Goal: Task Accomplishment & Management: Manage account settings

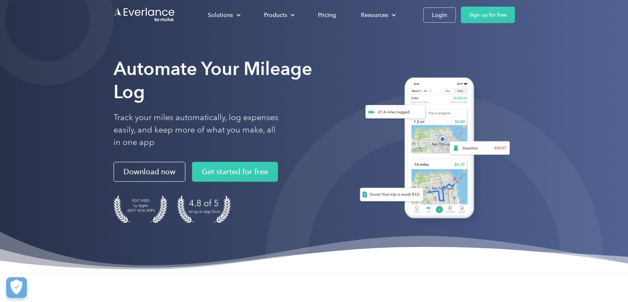
click at [613, 56] on div "Automate Your Mileage Log Track your miles automatically, log expenses easily, …" at bounding box center [314, 136] width 628 height 273
click at [446, 15] on div "Login" at bounding box center [439, 15] width 15 height 10
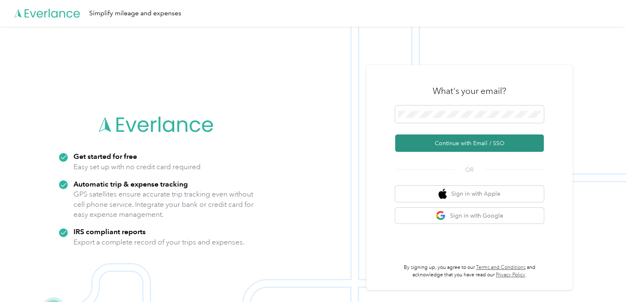
click at [513, 144] on button "Continue with Email / SSO" at bounding box center [469, 142] width 149 height 17
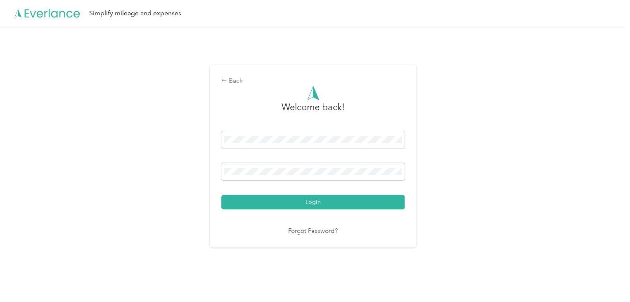
click at [312, 201] on button "Login" at bounding box center [312, 202] width 183 height 14
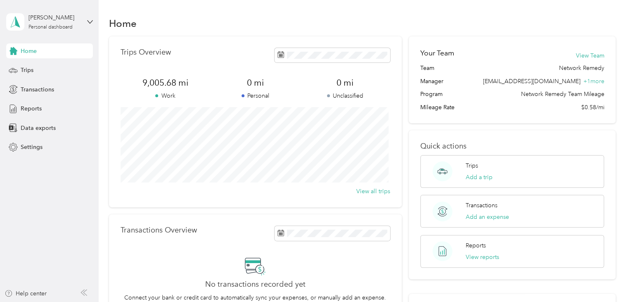
drag, startPoint x: 300, startPoint y: 7, endPoint x: 313, endPoint y: 2, distance: 13.7
click at [300, 7] on div "Home Trips Overview 9,005.68 mi Work 0 mi Personal 0 mi Unclassified View all t…" at bounding box center [363, 209] width 528 height 418
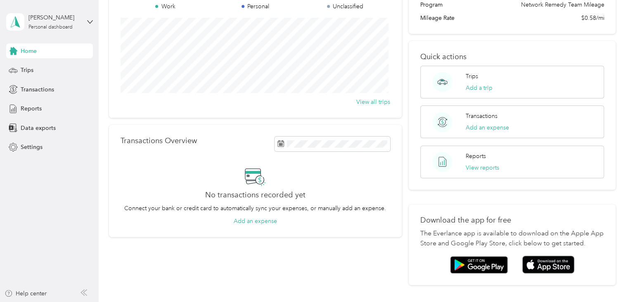
scroll to position [74, 0]
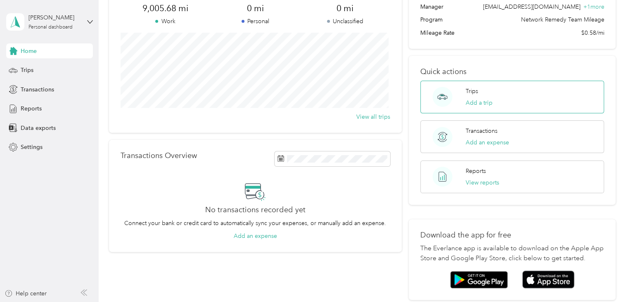
click at [484, 95] on div "Trips Add a trip" at bounding box center [479, 97] width 27 height 20
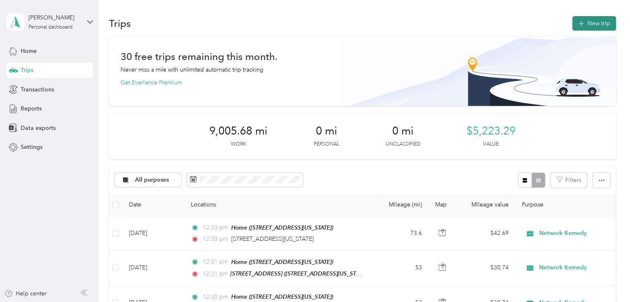
click at [585, 21] on button "New trip" at bounding box center [595, 23] width 44 height 14
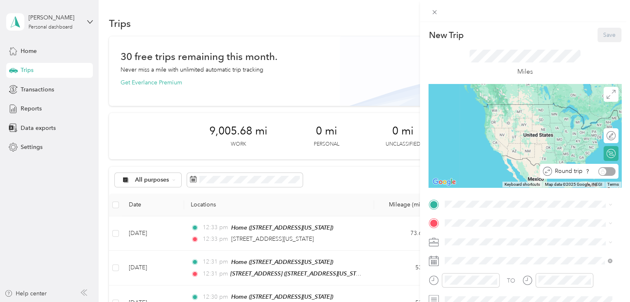
click at [605, 171] on div "Round trip" at bounding box center [584, 171] width 64 height 9
click at [597, 173] on div "Round trip" at bounding box center [584, 171] width 64 height 9
click at [485, 119] on span "3114 Pawnee Way, Pleasanton, 94588, Pleasanton, California, United States" at bounding box center [502, 115] width 83 height 7
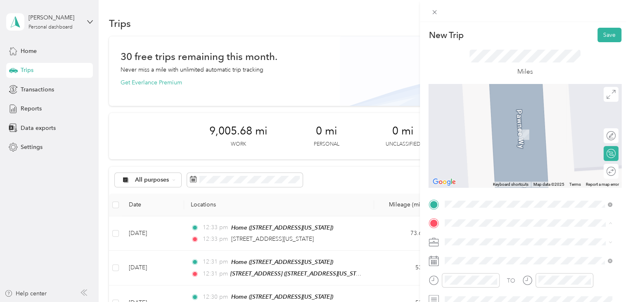
click at [482, 198] on div "851 Buckeye Court, Milpitas 851 Buckeye Court, 95035, Milpitas, California, Uni…" at bounding box center [502, 190] width 83 height 17
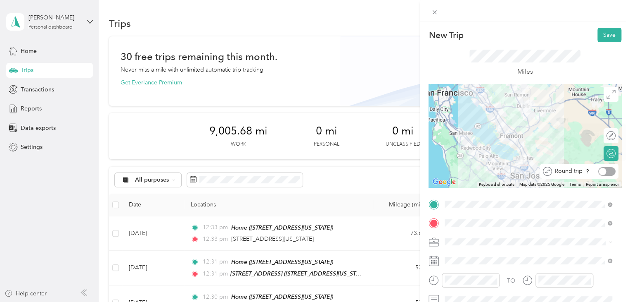
click at [604, 171] on div at bounding box center [607, 171] width 17 height 9
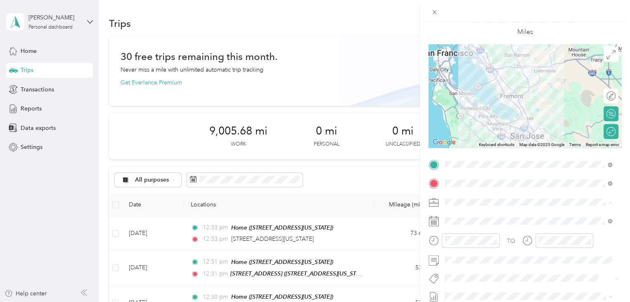
scroll to position [41, 0]
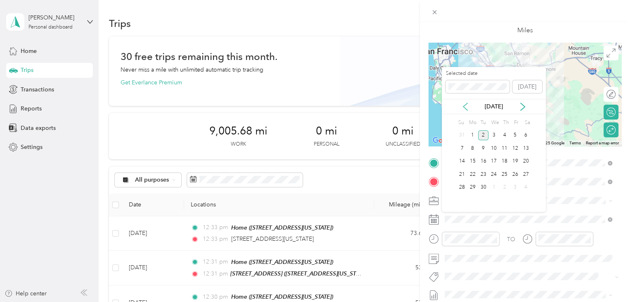
click at [466, 107] on icon at bounding box center [465, 106] width 8 height 8
click at [517, 135] on div "1" at bounding box center [515, 135] width 11 height 10
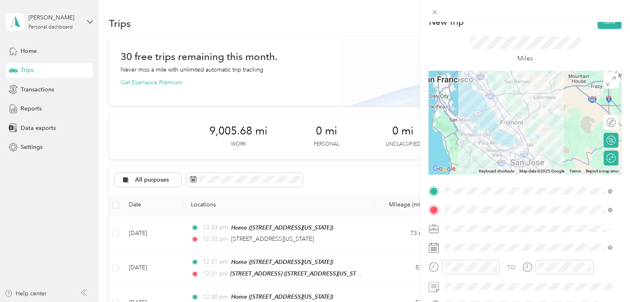
scroll to position [0, 0]
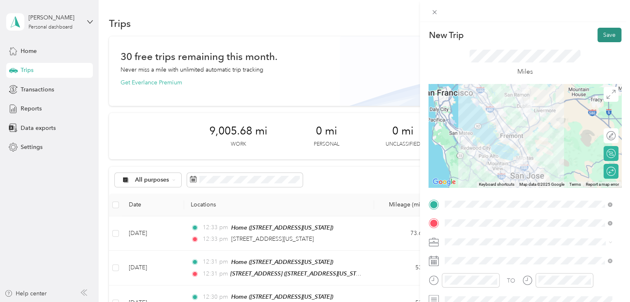
click at [609, 36] on button "Save" at bounding box center [610, 35] width 24 height 14
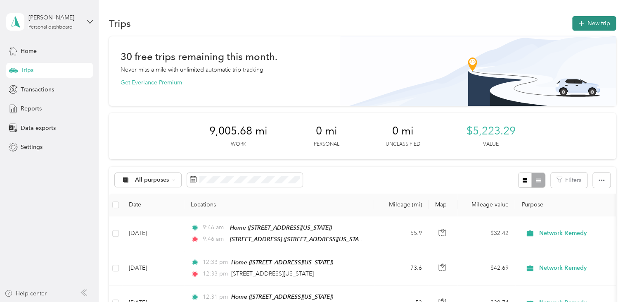
click at [589, 19] on button "New trip" at bounding box center [595, 23] width 44 height 14
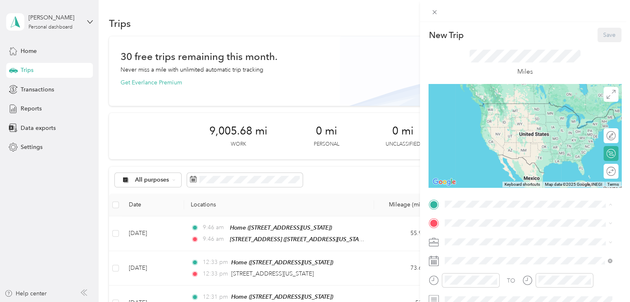
click at [499, 119] on div "Home 3114 Pawnee Way, Pleasanton, 94588, Pleasanton, California, United States" at bounding box center [502, 110] width 83 height 17
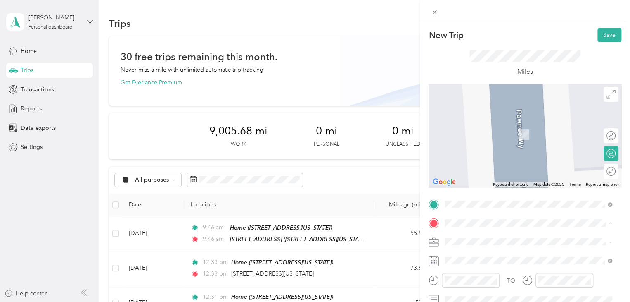
click at [482, 199] on div "851 Buckeye Court, Milpitas 851 Buckeye Court, 95035, Milpitas, California, Uni…" at bounding box center [502, 190] width 83 height 17
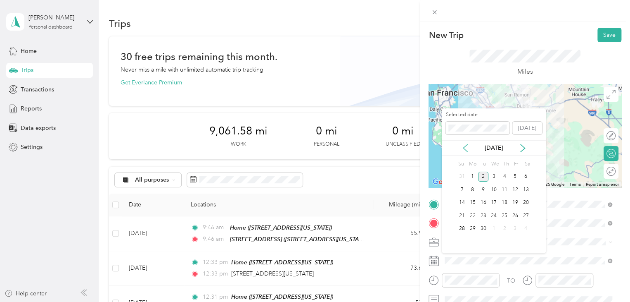
click at [465, 150] on icon at bounding box center [465, 148] width 8 height 8
click at [459, 187] on div "3" at bounding box center [462, 189] width 11 height 10
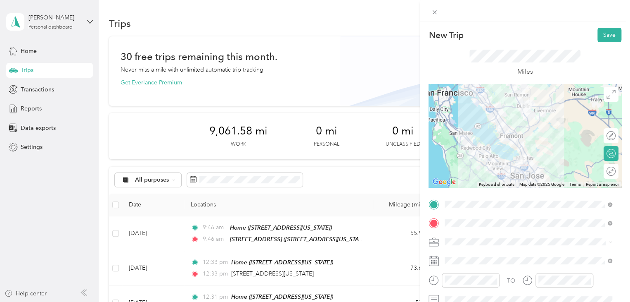
click at [523, 245] on span at bounding box center [532, 241] width 180 height 13
click at [506, 255] on div "Network Remedy" at bounding box center [524, 256] width 152 height 9
click at [506, 255] on span at bounding box center [532, 260] width 180 height 13
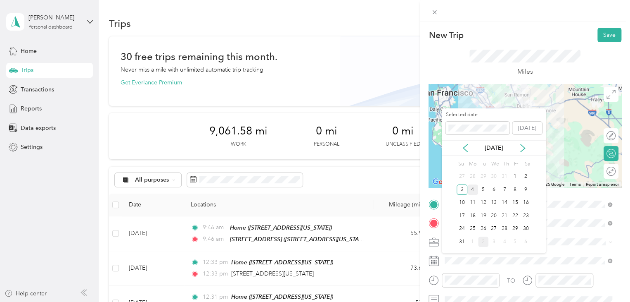
click at [472, 190] on div "4" at bounding box center [473, 189] width 11 height 10
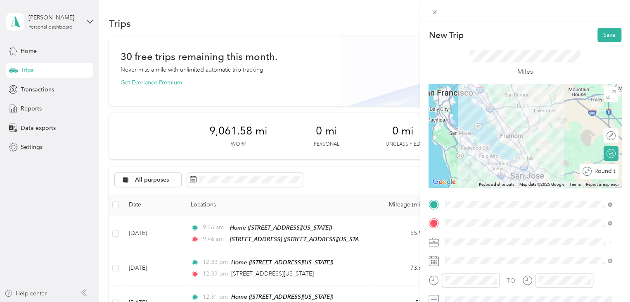
click at [608, 174] on div "Round trip" at bounding box center [604, 171] width 24 height 9
click at [601, 172] on div at bounding box center [607, 171] width 17 height 9
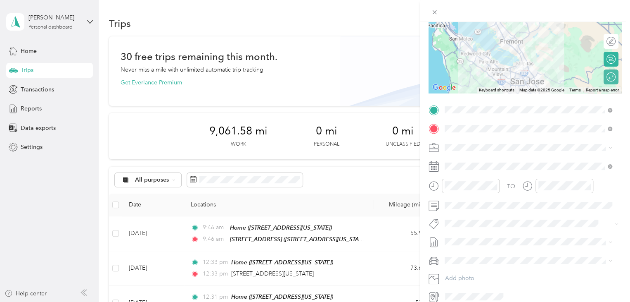
scroll to position [132, 0]
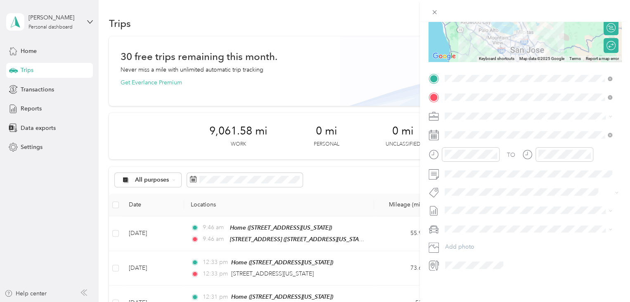
click at [453, 6] on div at bounding box center [525, 11] width 210 height 22
click at [349, 12] on div "New Trip Save This trip cannot be edited because it is either under review, app…" at bounding box center [315, 151] width 630 height 302
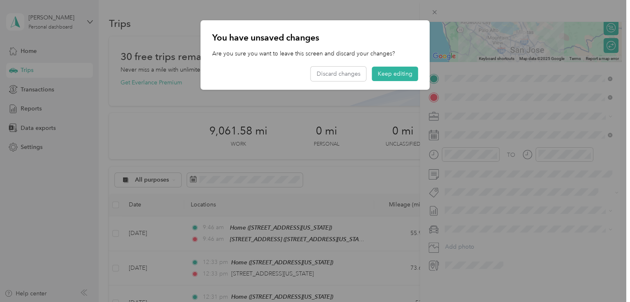
drag, startPoint x: 185, startPoint y: 24, endPoint x: 208, endPoint y: 24, distance: 23.1
click at [187, 24] on div at bounding box center [315, 151] width 630 height 302
drag, startPoint x: 340, startPoint y: 76, endPoint x: 387, endPoint y: 72, distance: 46.8
click at [387, 72] on div "Discard changes Keep editing" at bounding box center [364, 74] width 107 height 14
click at [387, 72] on button "Keep editing" at bounding box center [395, 74] width 46 height 14
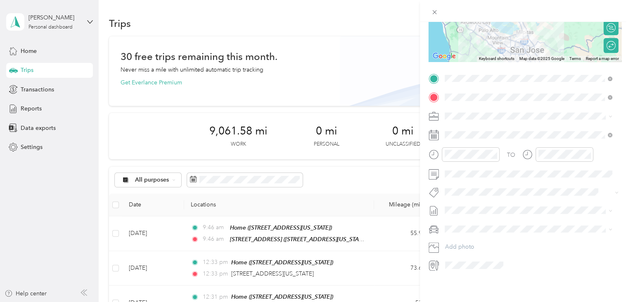
click at [377, 54] on div "New Trip Save This trip cannot be edited because it is either under review, app…" at bounding box center [315, 151] width 630 height 302
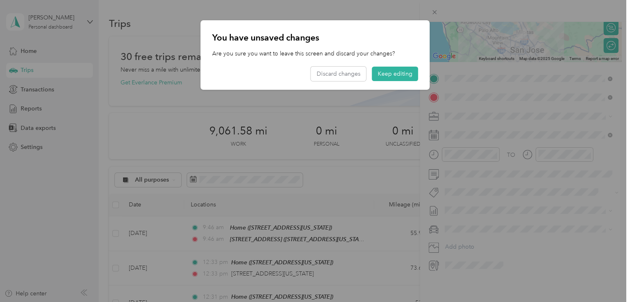
click at [397, 74] on button "Keep editing" at bounding box center [395, 74] width 46 height 14
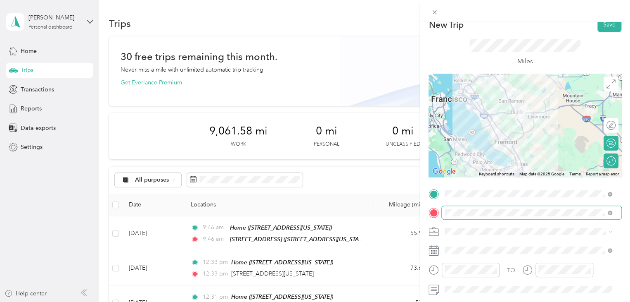
scroll to position [8, 0]
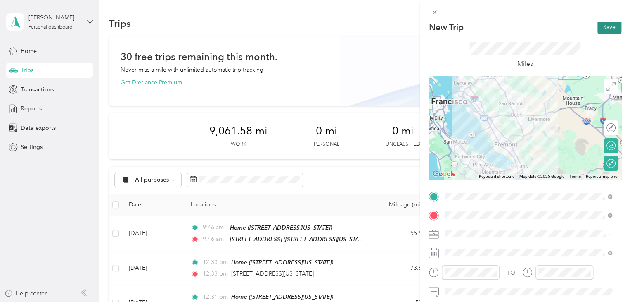
click at [602, 26] on button "Save" at bounding box center [610, 27] width 24 height 14
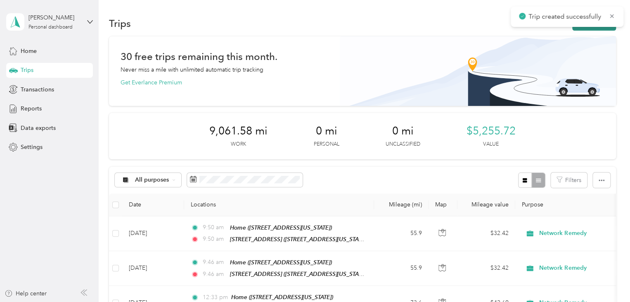
click at [583, 29] on button "New trip" at bounding box center [595, 23] width 44 height 14
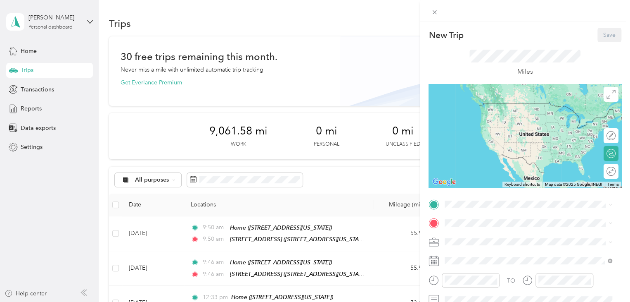
click at [481, 114] on span "3114 Pawnee Way, Pleasanton, 94588, Pleasanton, California, United States" at bounding box center [502, 111] width 83 height 7
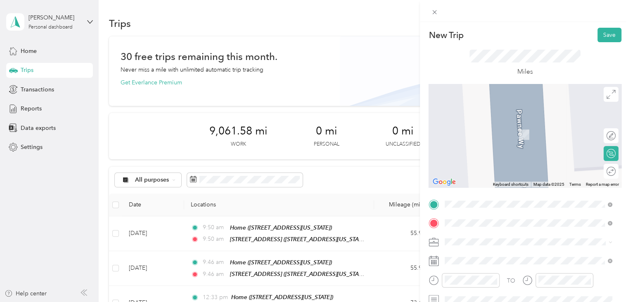
click at [483, 143] on span "300 California Street San Francisco, California 94104, United States" at bounding box center [517, 138] width 113 height 7
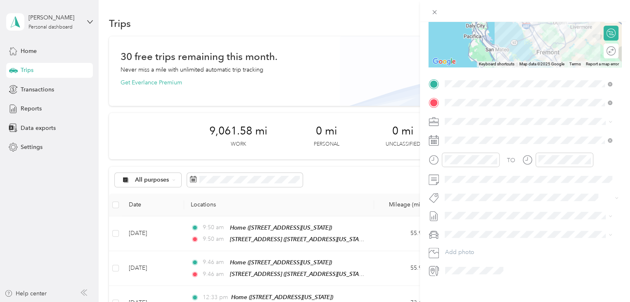
scroll to position [132, 0]
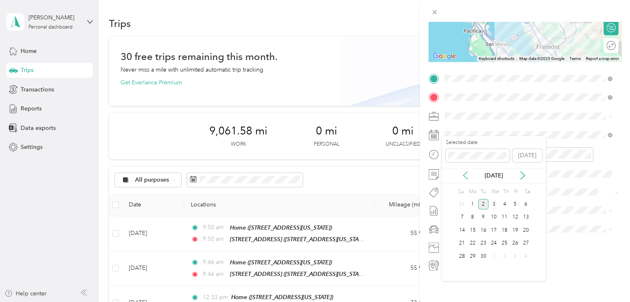
click at [466, 176] on icon at bounding box center [465, 175] width 8 height 8
click at [485, 219] on div "5" at bounding box center [483, 217] width 11 height 10
click at [609, 39] on div "Round trip" at bounding box center [579, 45] width 78 height 15
click at [599, 42] on div at bounding box center [602, 45] width 7 height 7
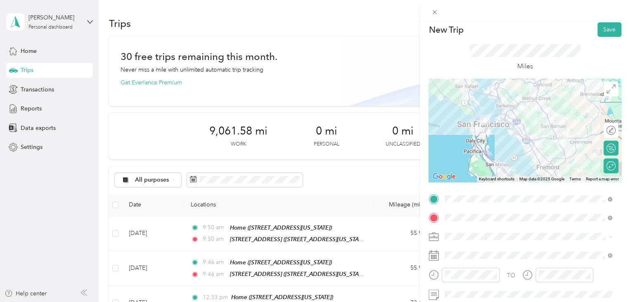
scroll to position [0, 0]
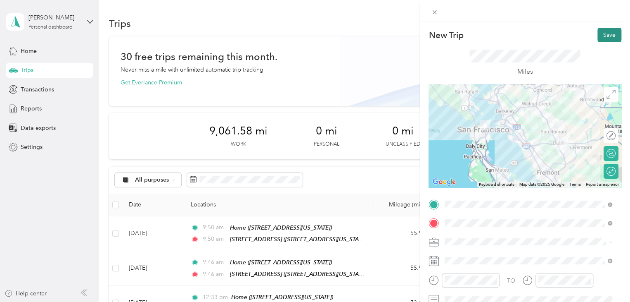
click at [606, 33] on button "Save" at bounding box center [610, 35] width 24 height 14
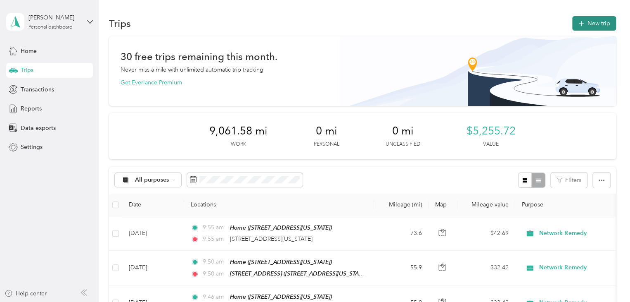
click at [609, 24] on button "New trip" at bounding box center [595, 23] width 44 height 14
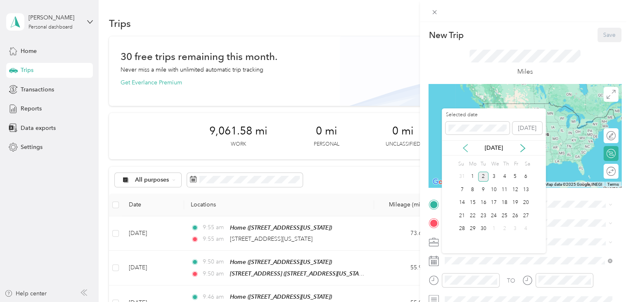
click at [466, 147] on icon at bounding box center [465, 148] width 8 height 8
click at [491, 189] on div "6" at bounding box center [494, 189] width 11 height 10
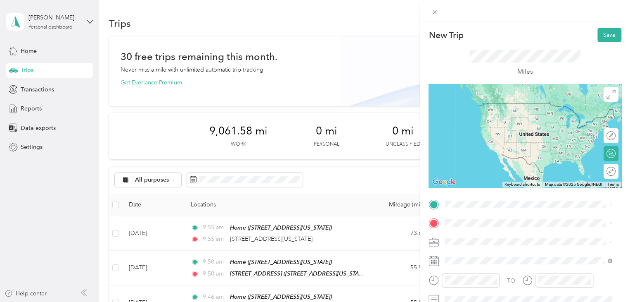
click at [494, 119] on span "3114 Pawnee Way, Pleasanton, 94588, Pleasanton, California, United States" at bounding box center [502, 115] width 83 height 7
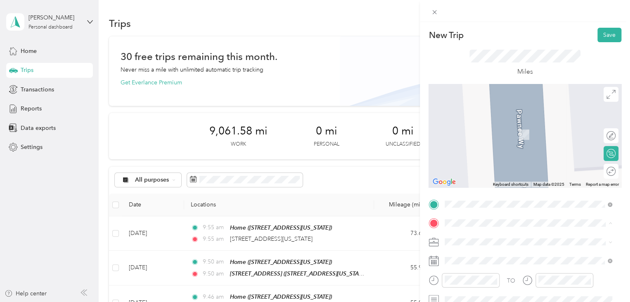
click at [488, 199] on span "851 Buckeye Court, 95035, Milpitas, California, United States" at bounding box center [502, 195] width 83 height 7
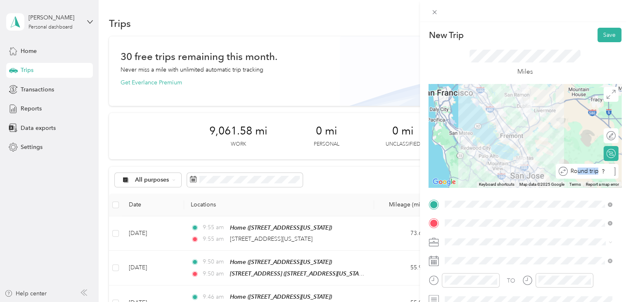
click at [601, 170] on div "Round trip" at bounding box center [592, 171] width 48 height 9
click at [600, 170] on div at bounding box center [607, 171] width 17 height 9
click at [605, 33] on button "Save" at bounding box center [610, 35] width 24 height 14
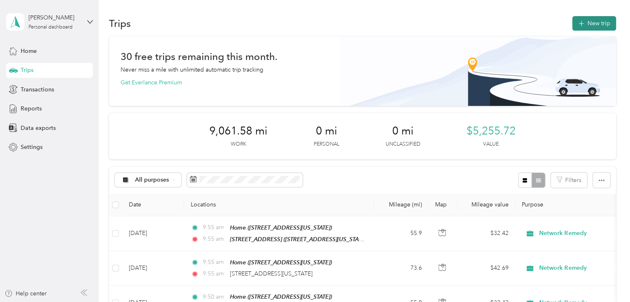
click at [592, 21] on button "New trip" at bounding box center [595, 23] width 44 height 14
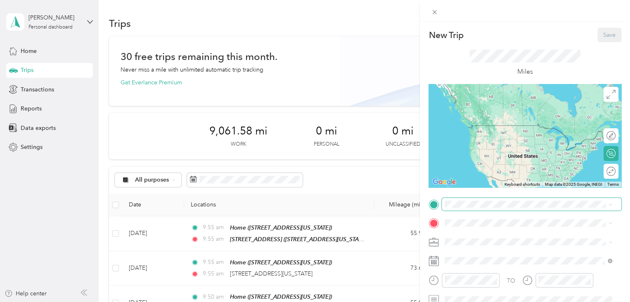
drag, startPoint x: 527, startPoint y: 149, endPoint x: 506, endPoint y: 198, distance: 52.8
click at [506, 198] on div "New Trip Save This trip cannot be edited because it is either under review, app…" at bounding box center [525, 212] width 193 height 369
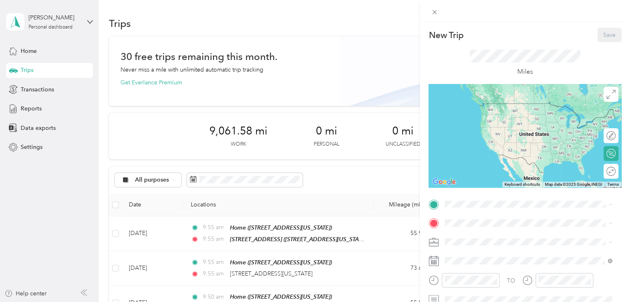
click at [502, 117] on span "3114 Pawnee Way, Pleasanton, 94588, Pleasanton, California, United States" at bounding box center [502, 115] width 83 height 7
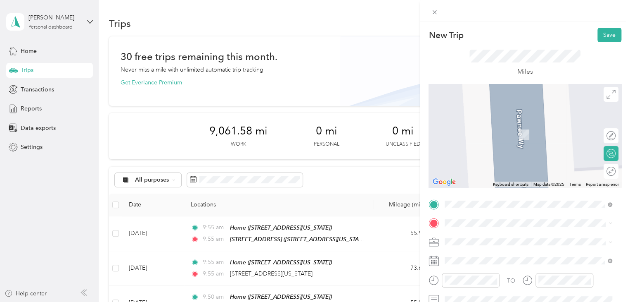
click at [501, 199] on span "851 Buckeye Court, 95035, Milpitas, California, United States" at bounding box center [502, 195] width 83 height 7
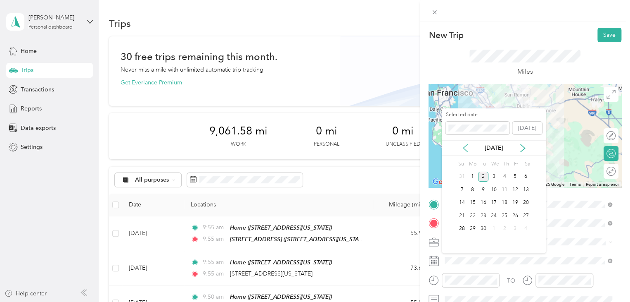
click at [466, 148] on icon at bounding box center [465, 148] width 8 height 8
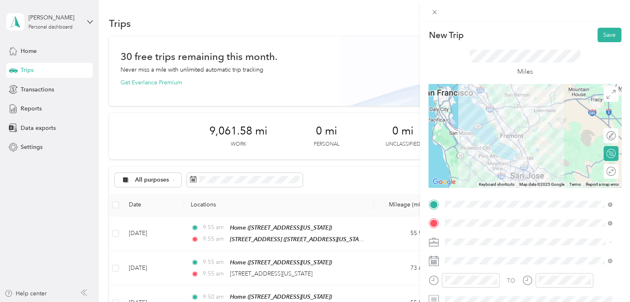
click at [402, 231] on div "New Trip Save This trip cannot be edited because it is either under review, app…" at bounding box center [315, 151] width 630 height 302
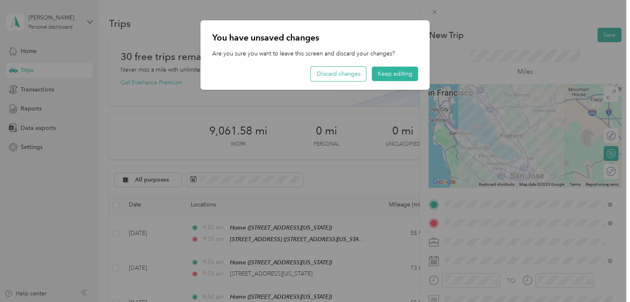
click at [343, 76] on button "Discard changes" at bounding box center [338, 74] width 55 height 14
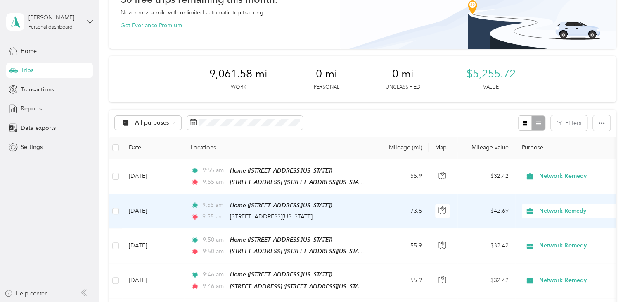
scroll to position [83, 0]
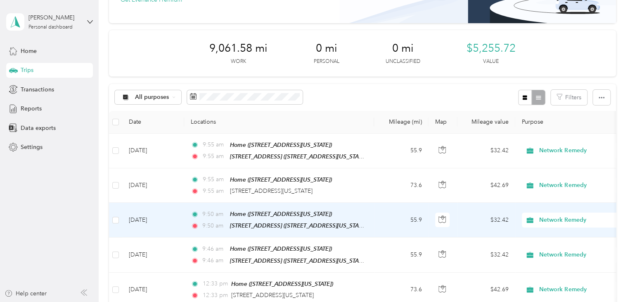
click at [253, 221] on div "[STREET_ADDRESS] ([STREET_ADDRESS][US_STATE])" at bounding box center [297, 226] width 134 height 10
click at [203, 214] on div "9:50 am Home (3114 Pawnee Way, Pleasanton, Pleasanton, California)" at bounding box center [277, 214] width 173 height 10
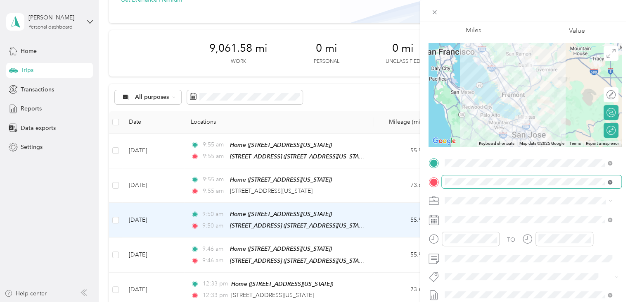
scroll to position [51, 0]
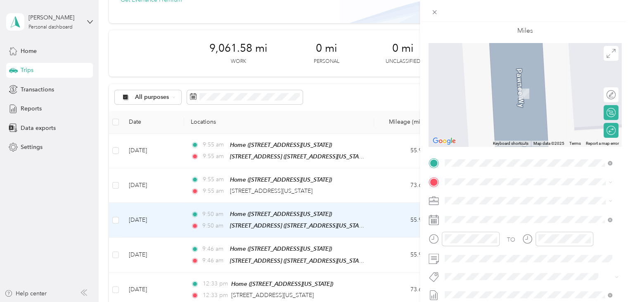
click at [526, 81] on span "300 California Street San Francisco, California 94104, United States" at bounding box center [517, 76] width 113 height 7
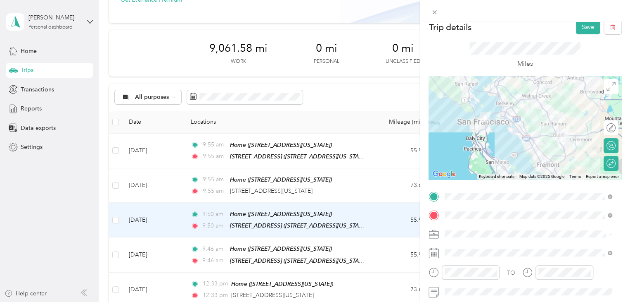
scroll to position [0, 0]
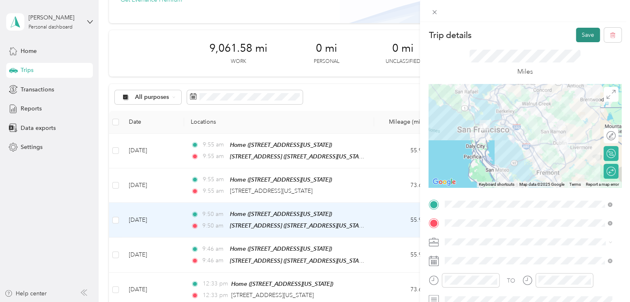
click at [580, 34] on button "Save" at bounding box center [588, 35] width 24 height 14
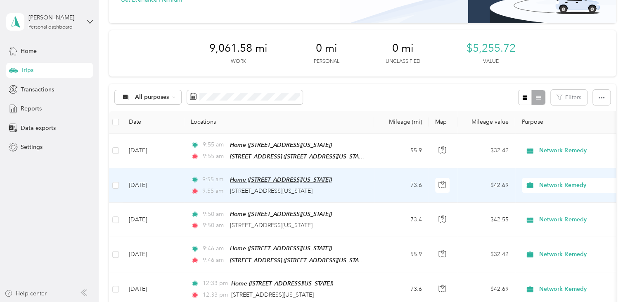
click at [257, 179] on span "Home ([STREET_ADDRESS][US_STATE])" at bounding box center [281, 179] width 102 height 7
click at [253, 187] on span "[STREET_ADDRESS][US_STATE]" at bounding box center [271, 190] width 83 height 7
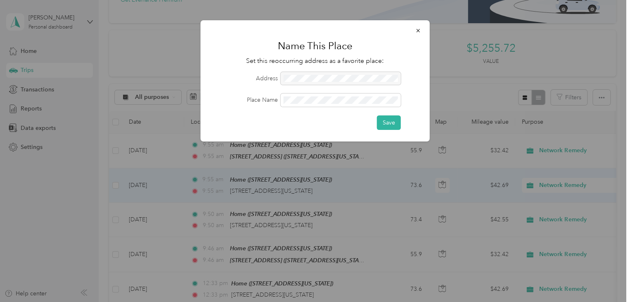
click at [167, 181] on div at bounding box center [315, 151] width 630 height 302
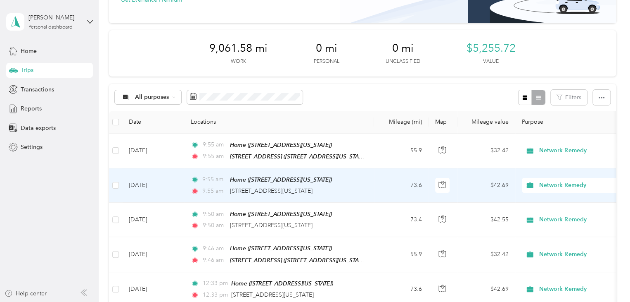
click at [172, 182] on td "[DATE]" at bounding box center [153, 185] width 62 height 34
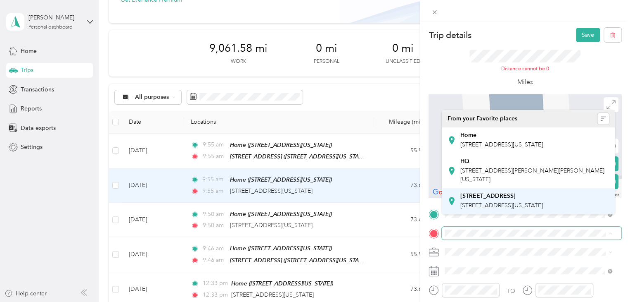
click at [515, 200] on strong "851 Buckeye Court, Milpitas" at bounding box center [488, 195] width 55 height 7
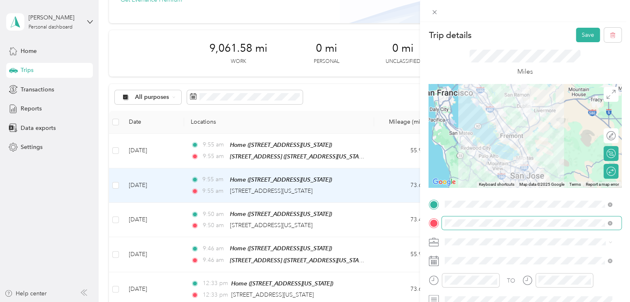
click at [174, 150] on div "Trip details Save This trip cannot be edited because it is either under review,…" at bounding box center [315, 151] width 630 height 302
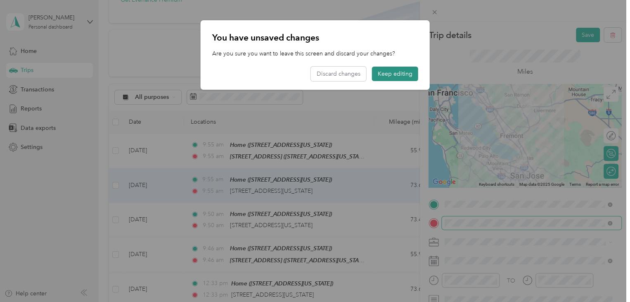
click at [400, 69] on button "Keep editing" at bounding box center [395, 74] width 46 height 14
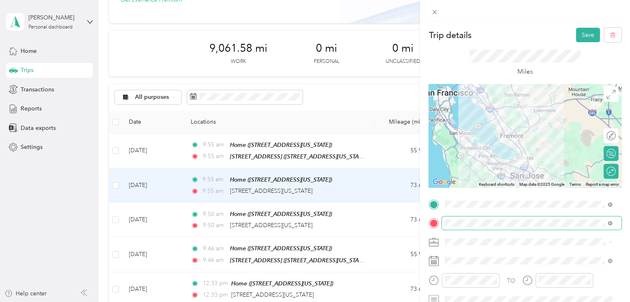
click at [595, 35] on div "Save" at bounding box center [599, 35] width 46 height 14
click at [589, 36] on button "Save" at bounding box center [588, 35] width 24 height 14
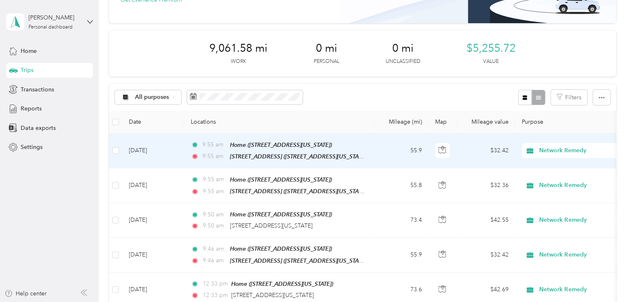
click at [216, 150] on div "9:55 am Home (3114 Pawnee Way, Pleasanton, Pleasanton, California) 9:55 am 851 …" at bounding box center [277, 150] width 173 height 21
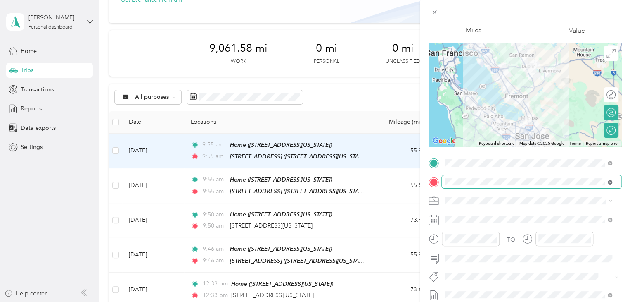
scroll to position [51, 0]
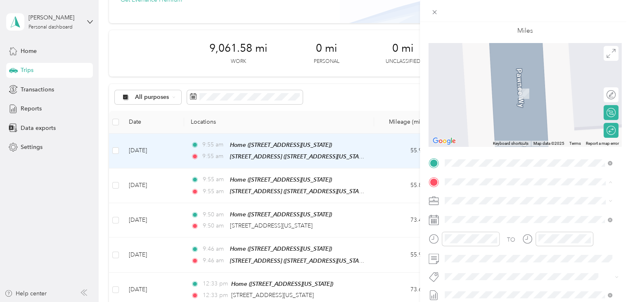
click at [383, 93] on div "Trip details Save This trip cannot be edited because it is either under review,…" at bounding box center [315, 151] width 630 height 302
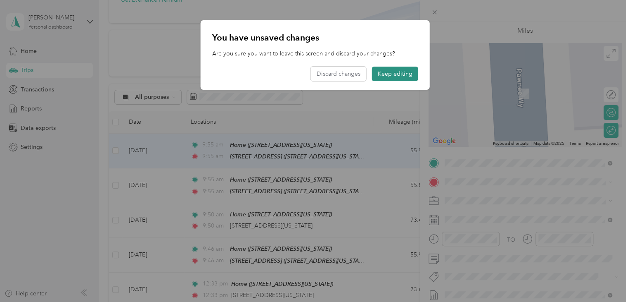
click at [387, 74] on button "Keep editing" at bounding box center [395, 74] width 46 height 14
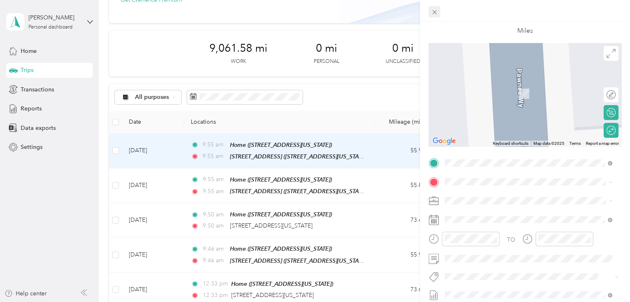
click at [435, 11] on icon at bounding box center [434, 12] width 7 height 7
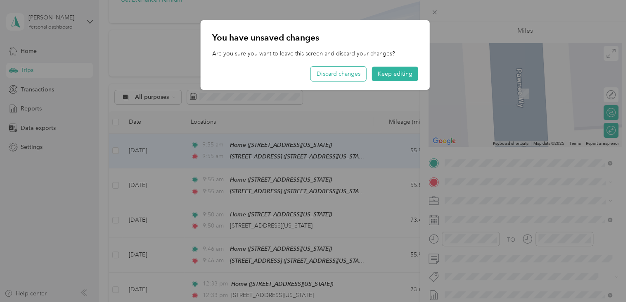
click at [349, 76] on button "Discard changes" at bounding box center [338, 74] width 55 height 14
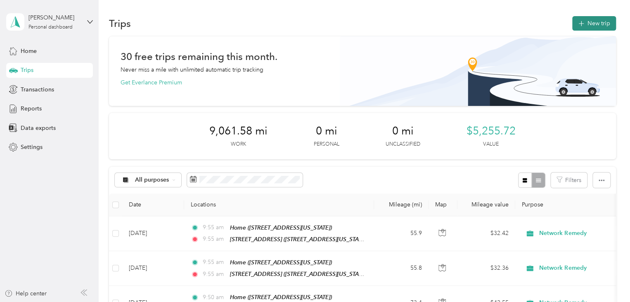
click at [586, 24] on button "New trip" at bounding box center [595, 23] width 44 height 14
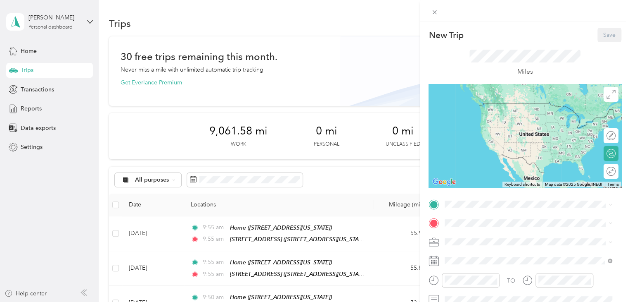
click at [491, 112] on span "3114 Pawnee Way, Pleasanton, 94588, Pleasanton, California, United States" at bounding box center [502, 112] width 83 height 7
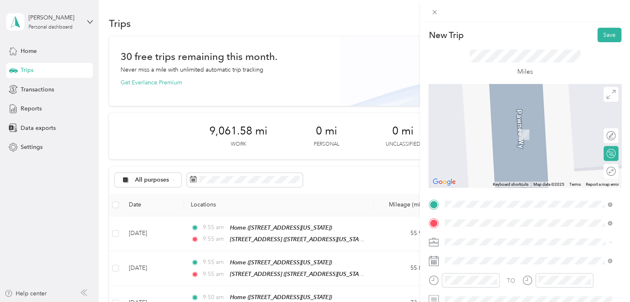
click at [497, 126] on span "300 California Street San Francisco, California 94104, United States" at bounding box center [517, 122] width 113 height 7
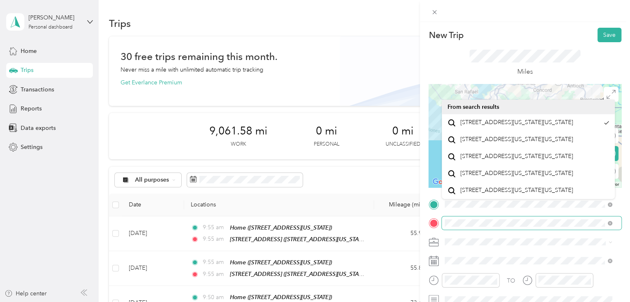
scroll to position [0, 14]
click at [605, 222] on span at bounding box center [532, 222] width 180 height 13
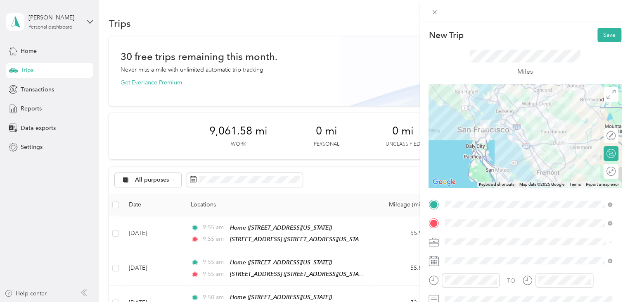
scroll to position [0, 0]
click at [534, 236] on span at bounding box center [532, 241] width 180 height 13
click at [479, 70] on div "Miles" at bounding box center [526, 63] width 112 height 27
click at [616, 175] on div "Round trip" at bounding box center [616, 171] width 0 height 9
click at [604, 166] on div "Round trip" at bounding box center [579, 171] width 78 height 15
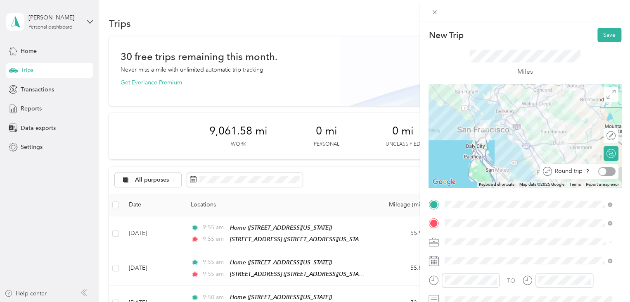
click at [605, 170] on div at bounding box center [607, 171] width 17 height 9
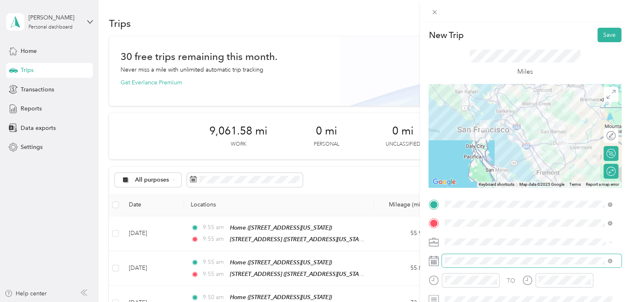
click at [464, 264] on span at bounding box center [532, 260] width 180 height 13
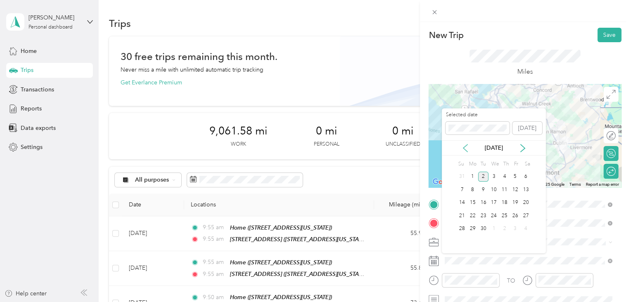
click at [461, 144] on icon at bounding box center [465, 148] width 8 height 8
click at [503, 191] on div "7" at bounding box center [504, 189] width 11 height 10
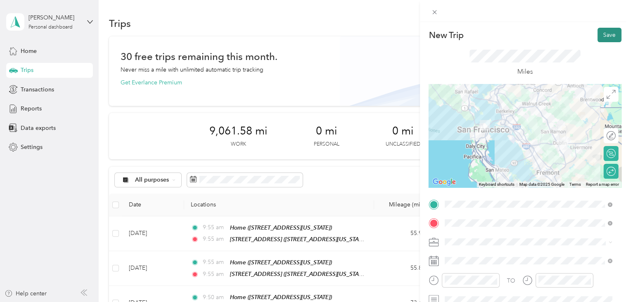
click at [604, 33] on button "Save" at bounding box center [610, 35] width 24 height 14
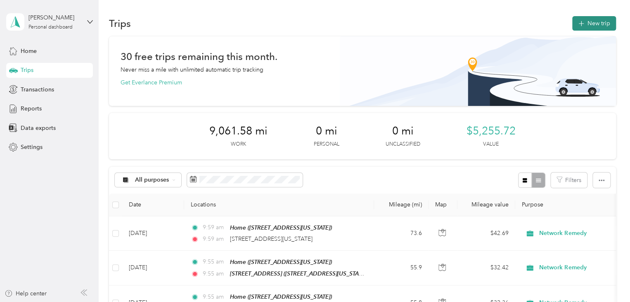
click at [606, 29] on button "New trip" at bounding box center [595, 23] width 44 height 14
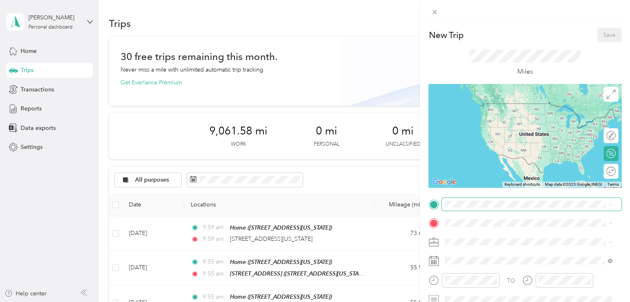
click at [473, 197] on span at bounding box center [532, 203] width 180 height 13
click at [509, 117] on span "3114 Pawnee Way, Pleasanton, 94588, Pleasanton, California, United States" at bounding box center [502, 115] width 83 height 7
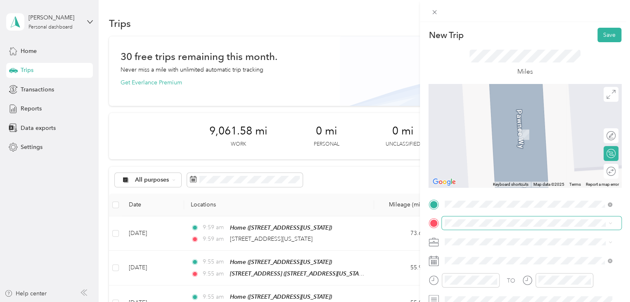
click at [507, 229] on div "TO Add photo" at bounding box center [525, 297] width 193 height 200
click at [509, 227] on span at bounding box center [532, 222] width 180 height 13
click at [505, 196] on span "851 Buckeye Court, 95035, Milpitas, California, United States" at bounding box center [502, 192] width 83 height 7
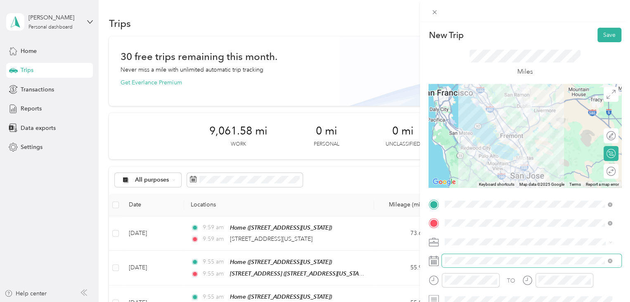
click at [499, 254] on span at bounding box center [532, 260] width 180 height 13
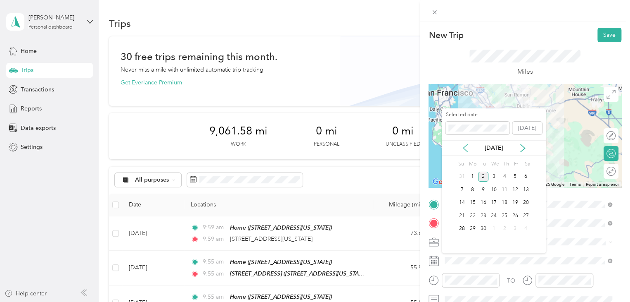
click at [462, 148] on icon at bounding box center [465, 148] width 8 height 8
click at [516, 189] on div "8" at bounding box center [515, 189] width 11 height 10
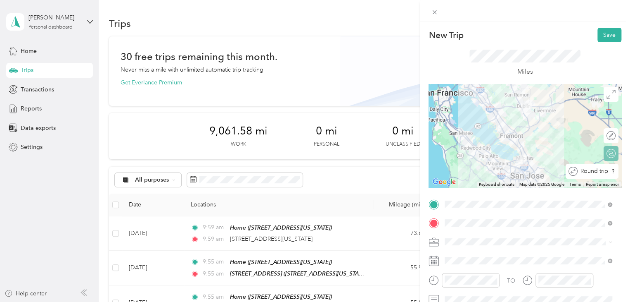
click at [603, 177] on div "Round trip" at bounding box center [592, 171] width 53 height 15
click at [603, 174] on div at bounding box center [607, 171] width 17 height 9
click at [598, 33] on button "Save" at bounding box center [610, 35] width 24 height 14
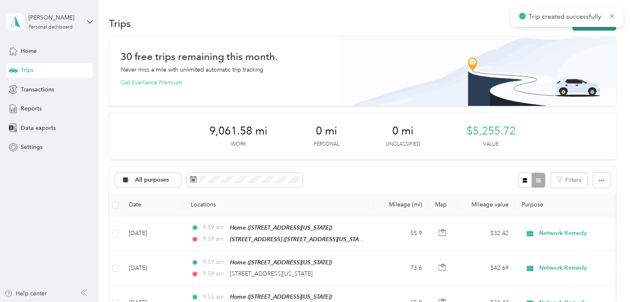
click at [580, 29] on button "New trip" at bounding box center [595, 23] width 44 height 14
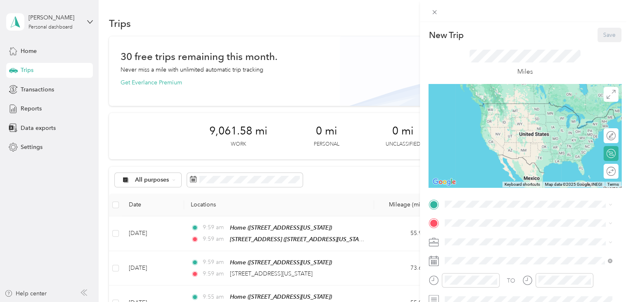
click at [499, 116] on div "Home 3114 Pawnee Way, Pleasanton, 94588, Pleasanton, California, United States" at bounding box center [502, 110] width 83 height 17
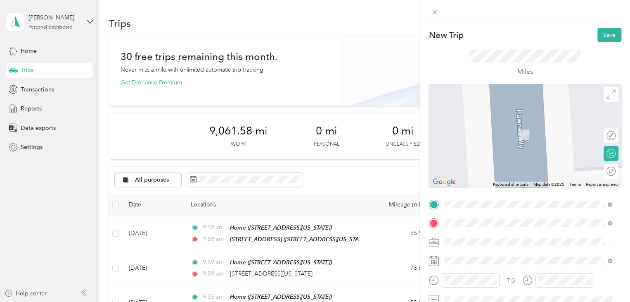
click at [483, 143] on span "300 California Street San Francisco, California 94104, United States" at bounding box center [517, 138] width 113 height 7
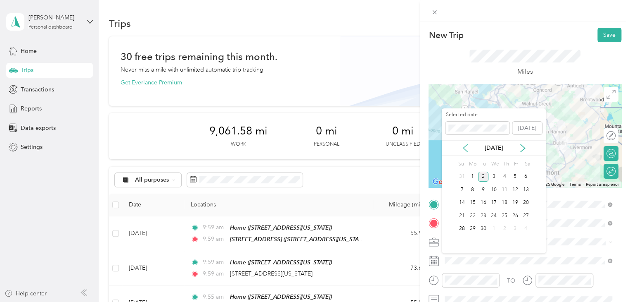
click at [466, 148] on icon at bounding box center [465, 148] width 8 height 8
click at [475, 202] on div "11" at bounding box center [473, 202] width 11 height 10
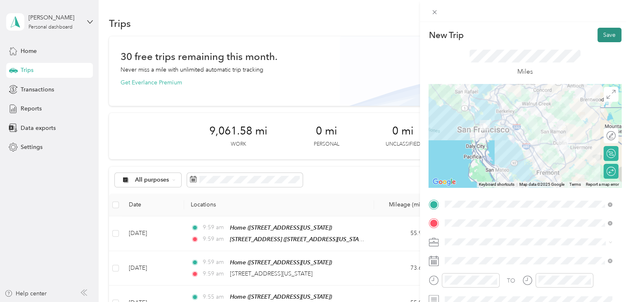
click at [608, 37] on button "Save" at bounding box center [610, 35] width 24 height 14
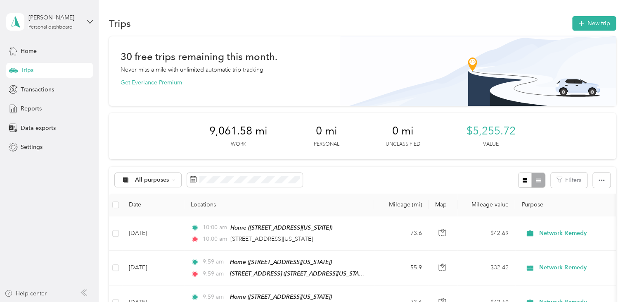
click at [580, 30] on div "Trips New trip" at bounding box center [362, 22] width 507 height 17
click at [584, 28] on button "New trip" at bounding box center [595, 23] width 44 height 14
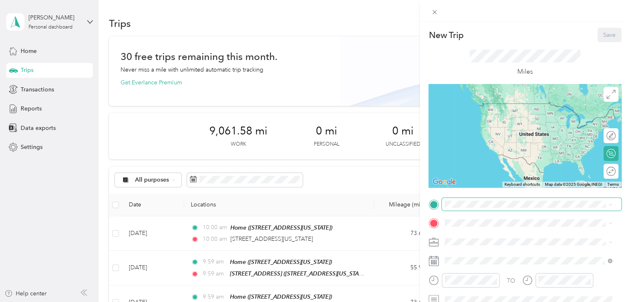
click at [466, 208] on span at bounding box center [532, 203] width 180 height 13
click at [474, 209] on span at bounding box center [532, 203] width 180 height 13
click at [481, 105] on div "Home" at bounding box center [502, 105] width 83 height 7
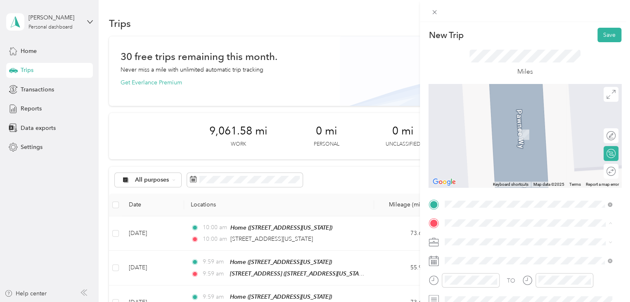
click at [487, 198] on div "851 Buckeye Court, Milpitas 851 Buckeye Court, 95035, Milpitas, California, Uni…" at bounding box center [502, 190] width 83 height 17
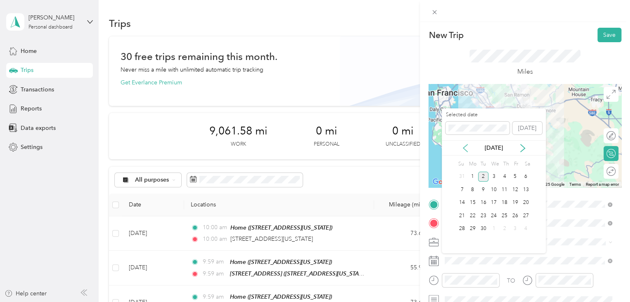
click at [463, 147] on icon at bounding box center [465, 148] width 8 height 8
click at [483, 202] on div "12" at bounding box center [483, 202] width 11 height 10
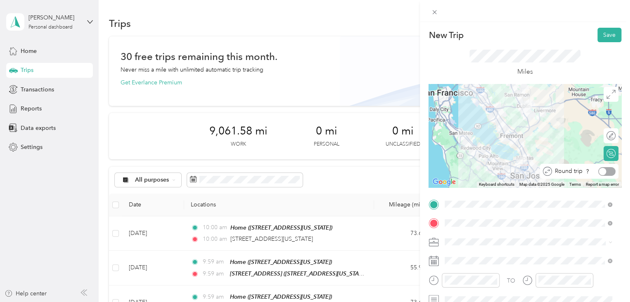
click at [602, 170] on div at bounding box center [607, 171] width 17 height 9
click at [610, 37] on button "Save" at bounding box center [610, 35] width 24 height 14
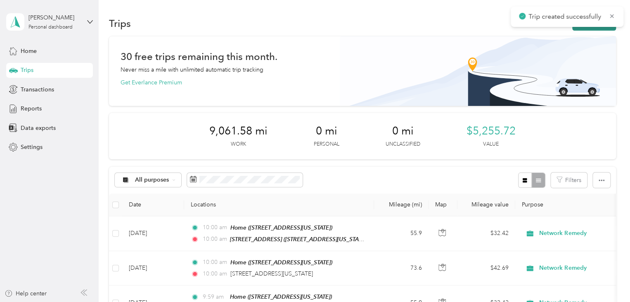
click at [592, 28] on button "New trip" at bounding box center [595, 23] width 44 height 14
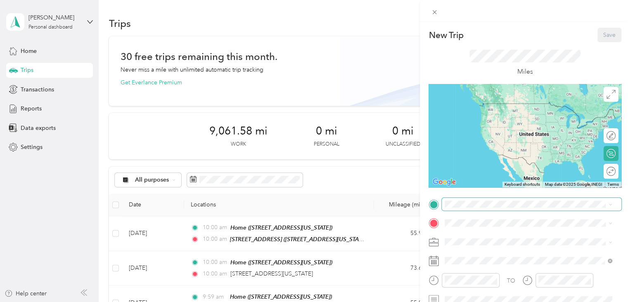
click at [485, 208] on span at bounding box center [532, 203] width 180 height 13
click at [500, 108] on div "Home 3114 Pawnee Way, Pleasanton, 94588, Pleasanton, California, United States" at bounding box center [502, 110] width 83 height 17
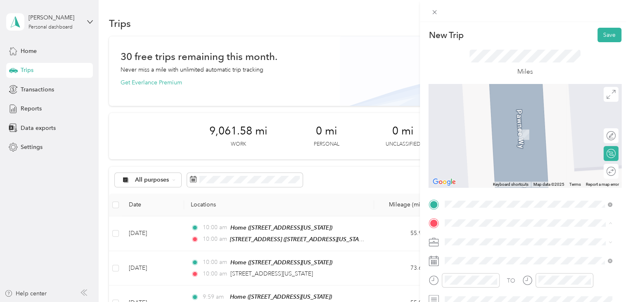
click at [480, 196] on div "851 Buckeye Court, Milpitas 851 Buckeye Court, 95035, Milpitas, California, Uni…" at bounding box center [502, 190] width 83 height 17
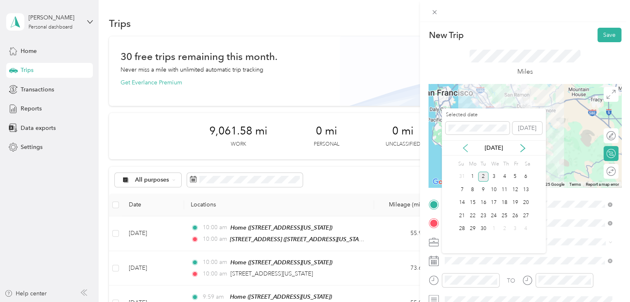
click at [466, 149] on icon at bounding box center [465, 148] width 8 height 8
click at [494, 200] on div "13" at bounding box center [494, 202] width 11 height 10
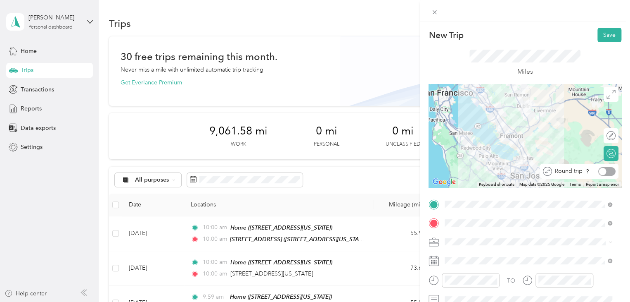
click at [603, 171] on div at bounding box center [607, 171] width 17 height 9
click at [602, 37] on button "Save" at bounding box center [610, 35] width 24 height 14
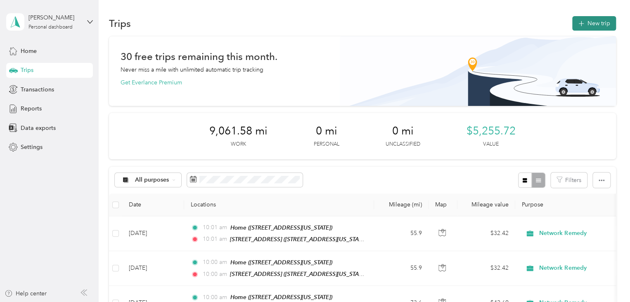
click at [585, 29] on button "New trip" at bounding box center [595, 23] width 44 height 14
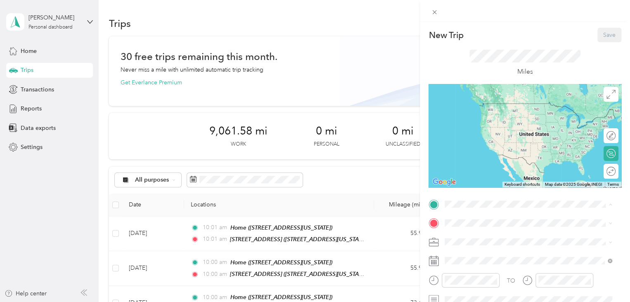
click at [483, 110] on div "Home 3114 Pawnee Way, Pleasanton, 94588, Pleasanton, California, United States" at bounding box center [502, 110] width 83 height 17
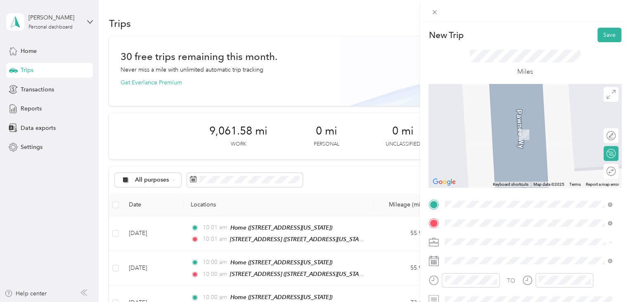
click at [487, 123] on span "300 Mission Street San Francisco, California 94105, United States" at bounding box center [502, 122] width 83 height 7
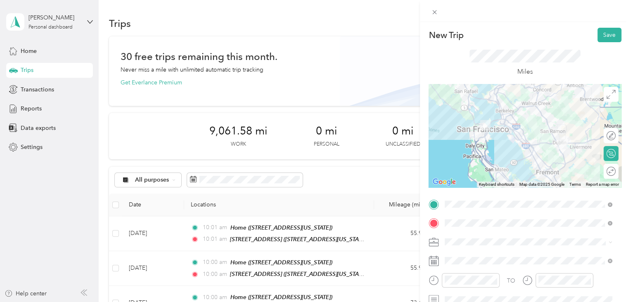
click at [491, 143] on span "300 California Street San Francisco, California 94104, United States" at bounding box center [517, 138] width 113 height 7
click at [603, 169] on div at bounding box center [607, 171] width 17 height 9
click at [600, 33] on button "Save" at bounding box center [610, 35] width 24 height 14
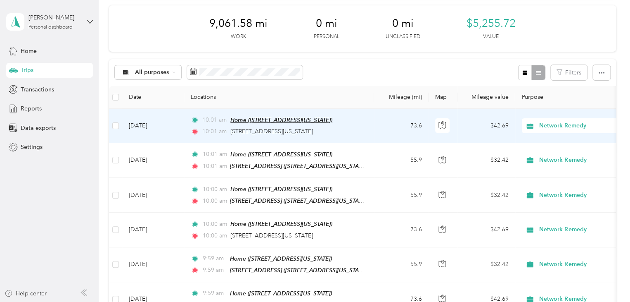
scroll to position [41, 0]
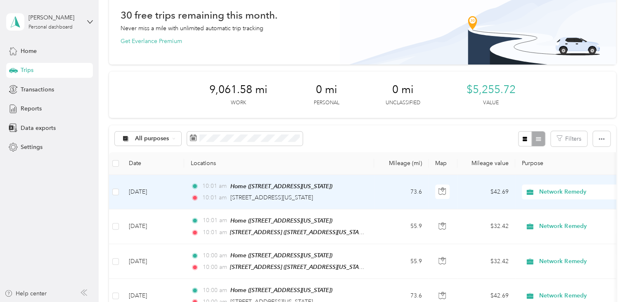
click at [159, 195] on td "Sep 2, 2025" at bounding box center [153, 192] width 62 height 34
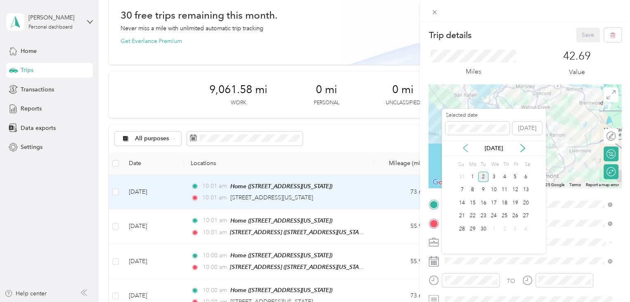
click at [466, 148] on icon at bounding box center [465, 148] width 8 height 8
click at [504, 201] on div "14" at bounding box center [504, 202] width 11 height 10
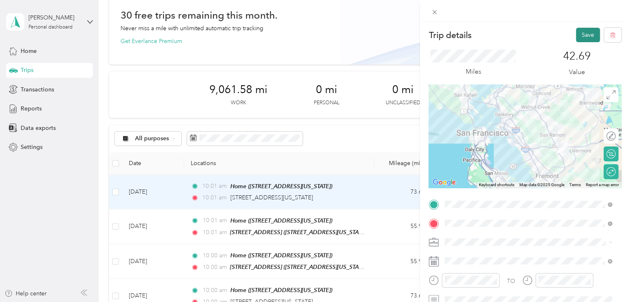
click at [580, 31] on button "Save" at bounding box center [588, 35] width 24 height 14
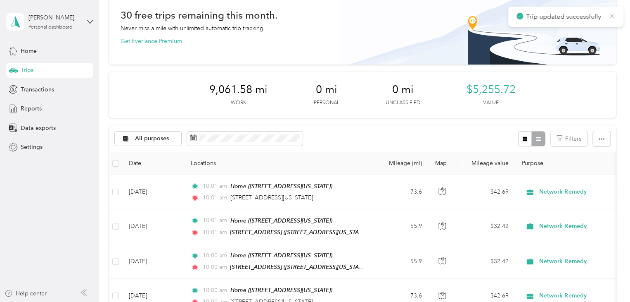
click at [613, 15] on icon at bounding box center [612, 15] width 7 height 7
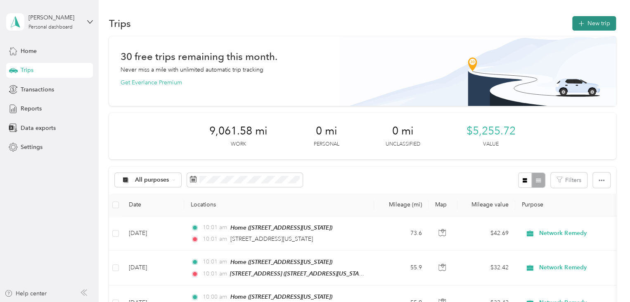
click at [592, 29] on button "New trip" at bounding box center [595, 23] width 44 height 14
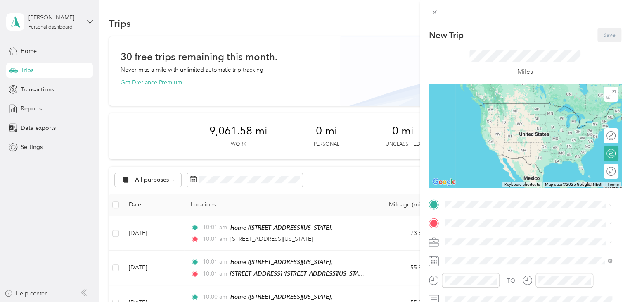
click at [499, 119] on div "Home 3114 Pawnee Way, Pleasanton, 94588, Pleasanton, California, United States" at bounding box center [502, 110] width 83 height 17
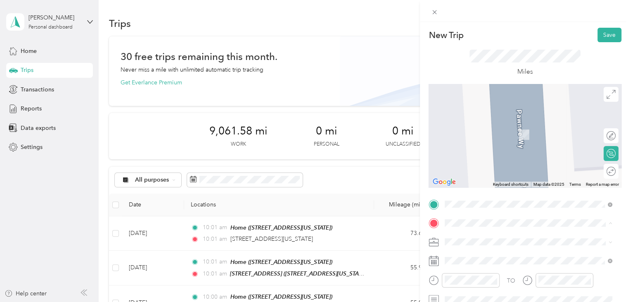
click at [499, 195] on div "851 Buckeye Court, Milpitas 851 Buckeye Court, 95035, Milpitas, California, Uni…" at bounding box center [502, 190] width 83 height 17
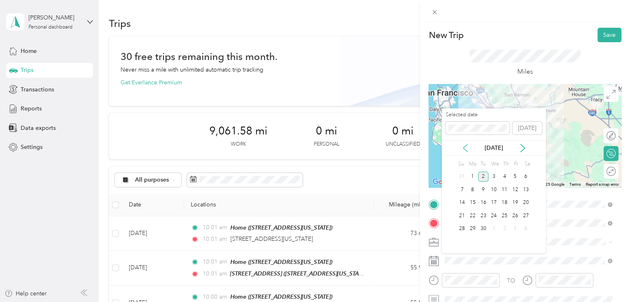
click at [465, 145] on icon at bounding box center [465, 147] width 4 height 7
click at [515, 203] on div "15" at bounding box center [515, 202] width 11 height 10
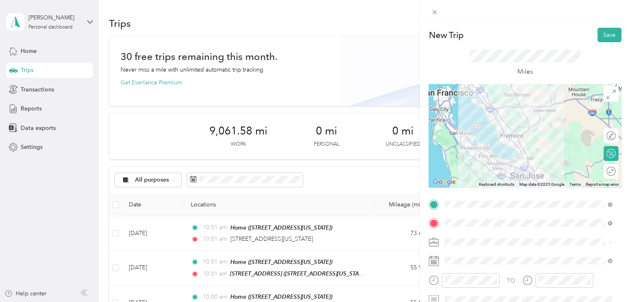
click at [616, 174] on div "Round trip" at bounding box center [616, 171] width 0 height 9
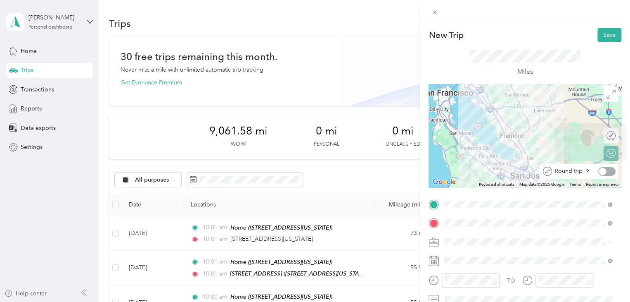
click at [605, 170] on div at bounding box center [607, 171] width 17 height 9
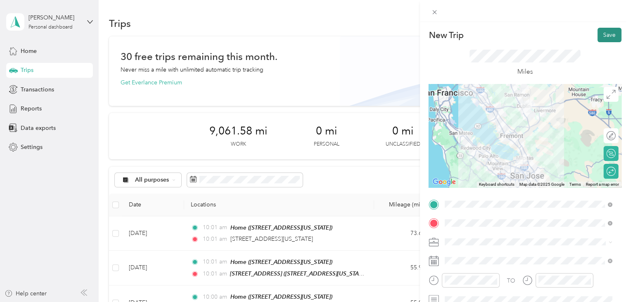
click at [601, 35] on button "Save" at bounding box center [610, 35] width 24 height 14
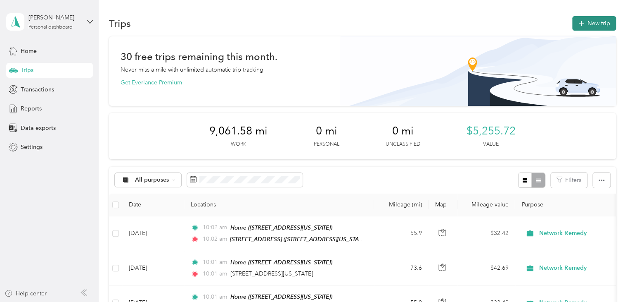
click at [600, 20] on button "New trip" at bounding box center [595, 23] width 44 height 14
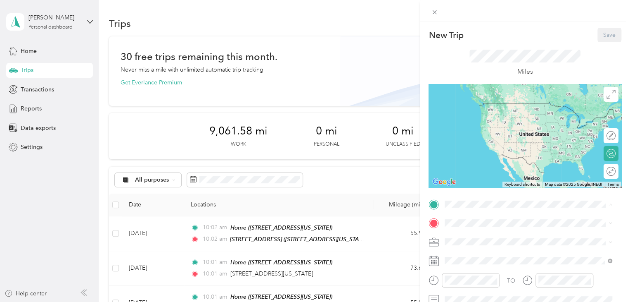
click at [521, 120] on div "Home 3114 Pawnee Way, Pleasanton, 94588, Pleasanton, California, United States" at bounding box center [502, 110] width 83 height 17
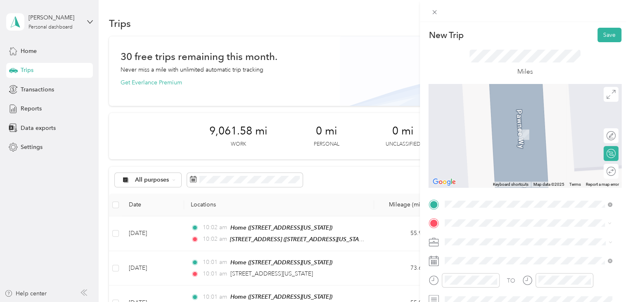
click at [551, 143] on span "300 California Street San Francisco, California 94104, United States" at bounding box center [517, 138] width 113 height 7
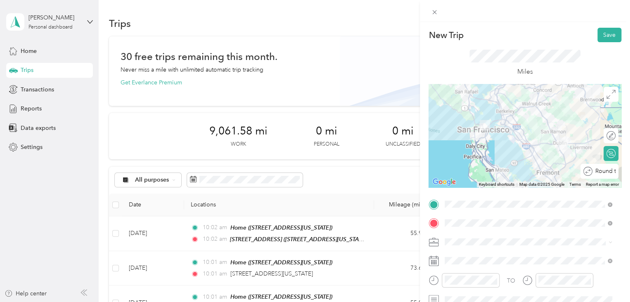
click at [606, 172] on div "Round trip" at bounding box center [604, 171] width 23 height 9
click at [599, 172] on div at bounding box center [602, 170] width 7 height 7
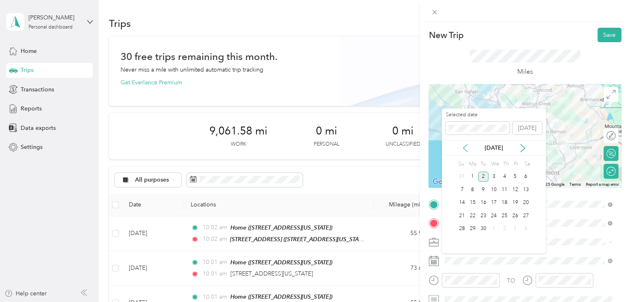
click at [465, 144] on icon at bounding box center [465, 148] width 8 height 8
click at [473, 214] on div "18" at bounding box center [473, 215] width 11 height 10
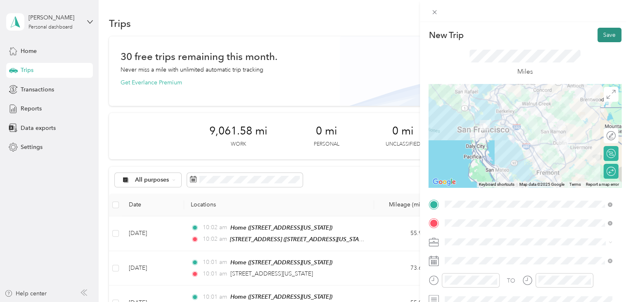
click at [606, 35] on button "Save" at bounding box center [610, 35] width 24 height 14
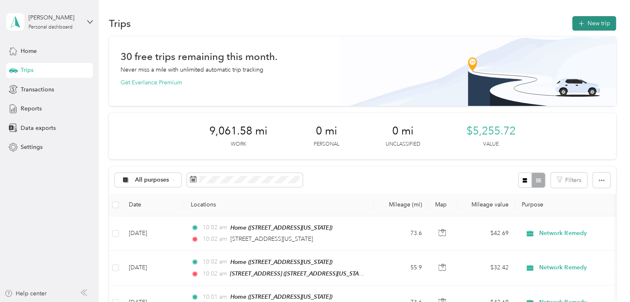
click at [595, 29] on button "New trip" at bounding box center [595, 23] width 44 height 14
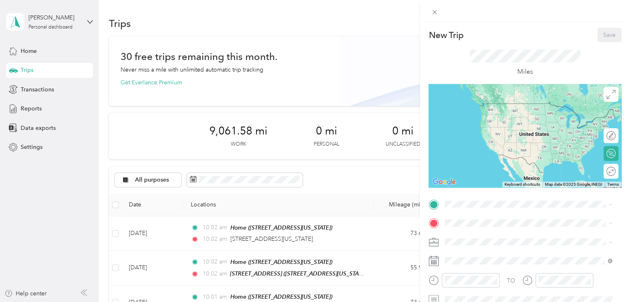
click at [480, 114] on span "3114 Pawnee Way, Pleasanton, 94588, Pleasanton, California, United States" at bounding box center [502, 114] width 83 height 7
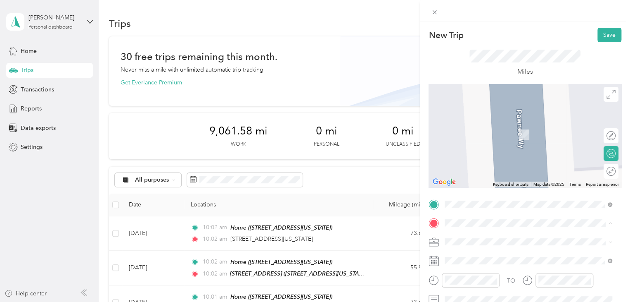
click at [494, 197] on div "851 Buckeye Court, Milpitas 851 Buckeye Court, 95035, Milpitas, California, Uni…" at bounding box center [502, 190] width 83 height 17
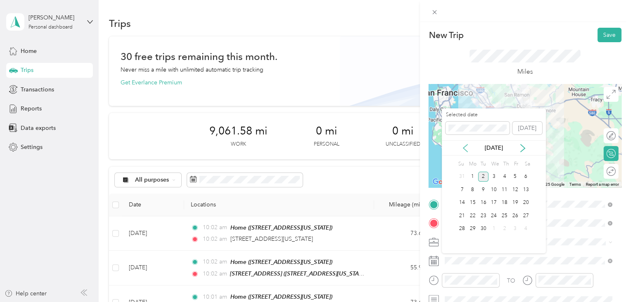
click at [464, 148] on icon at bounding box center [465, 147] width 4 height 7
click at [483, 214] on div "19" at bounding box center [483, 215] width 11 height 10
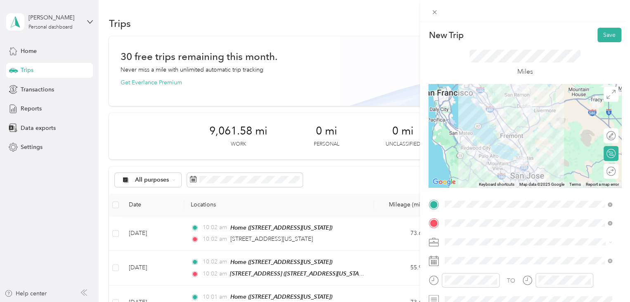
click at [616, 172] on div "Round trip" at bounding box center [616, 171] width 0 height 9
click at [601, 170] on div at bounding box center [607, 171] width 17 height 9
click at [611, 33] on button "Save" at bounding box center [610, 35] width 24 height 14
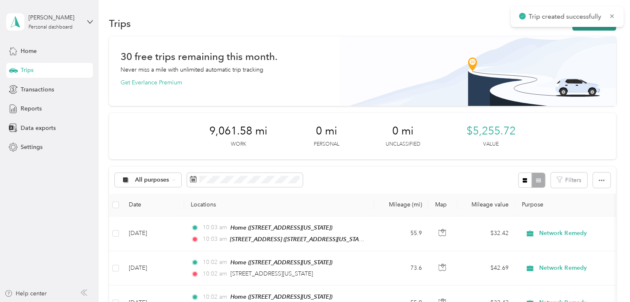
click at [585, 27] on button "New trip" at bounding box center [595, 23] width 44 height 14
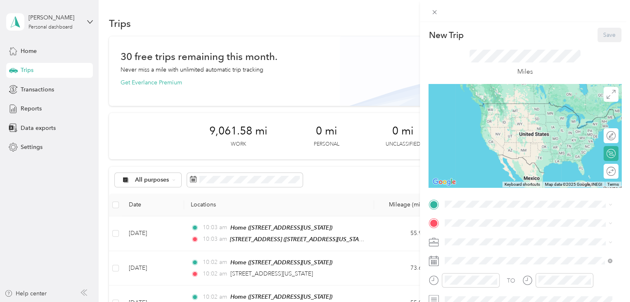
click at [500, 212] on div "TO Add photo" at bounding box center [525, 297] width 193 height 200
click at [513, 119] on span "3114 Pawnee Way, Pleasanton, 94588, Pleasanton, California, United States" at bounding box center [502, 115] width 83 height 7
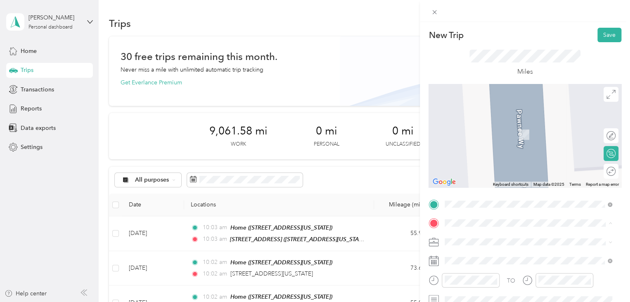
click at [496, 199] on span "851 Buckeye Court, 95035, Milpitas, California, United States" at bounding box center [502, 195] width 83 height 7
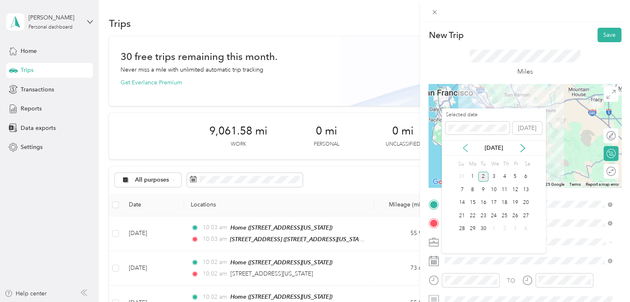
click at [464, 145] on icon at bounding box center [465, 148] width 8 height 8
click at [492, 214] on div "20" at bounding box center [494, 215] width 11 height 10
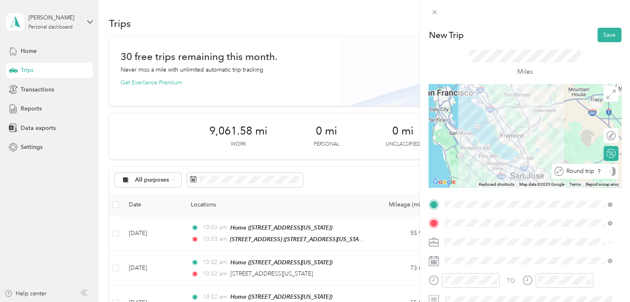
click at [605, 171] on div "Round trip" at bounding box center [590, 171] width 52 height 9
click at [605, 171] on div at bounding box center [607, 171] width 17 height 9
drag, startPoint x: 602, startPoint y: 35, endPoint x: 606, endPoint y: 32, distance: 4.7
click at [606, 32] on button "Save" at bounding box center [610, 35] width 24 height 14
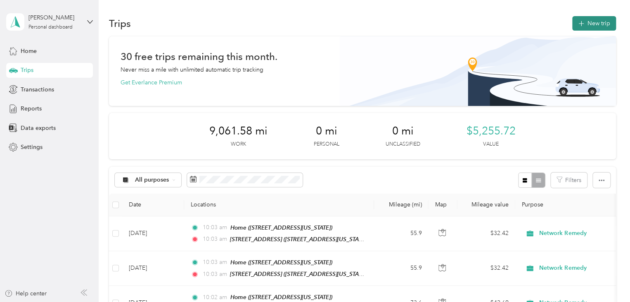
click at [588, 16] on button "New trip" at bounding box center [595, 23] width 44 height 14
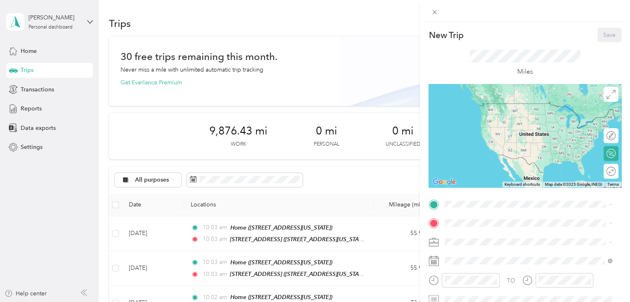
click at [506, 124] on li "Home 3114 Pawnee Way, Pleasanton, 94588, Pleasanton, California, United States" at bounding box center [528, 111] width 173 height 26
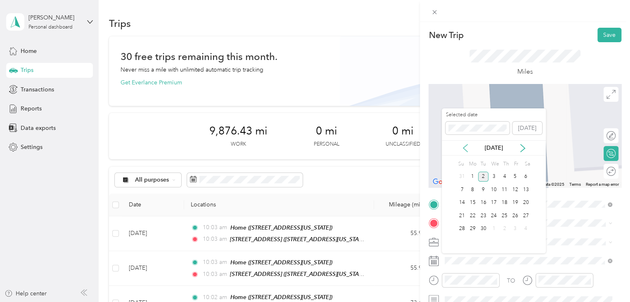
click at [462, 149] on icon at bounding box center [465, 148] width 8 height 8
click at [516, 213] on div "22" at bounding box center [515, 215] width 11 height 10
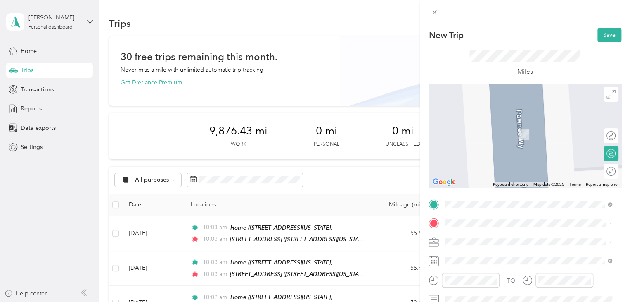
click at [498, 199] on span "851 Buckeye Court, 95035, Milpitas, California, United States" at bounding box center [502, 195] width 83 height 7
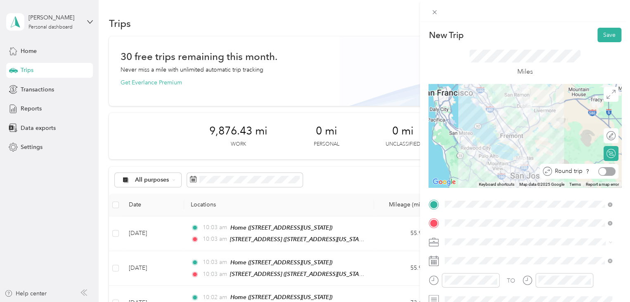
click at [601, 173] on div "Round trip" at bounding box center [584, 171] width 64 height 9
click at [601, 172] on div at bounding box center [607, 171] width 17 height 9
click at [600, 38] on button "Save" at bounding box center [610, 35] width 24 height 14
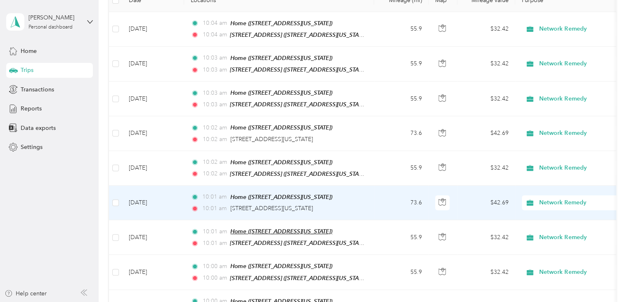
scroll to position [207, 0]
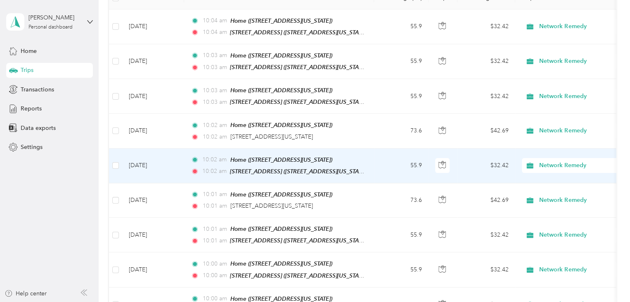
click at [144, 153] on td "[DATE]" at bounding box center [153, 165] width 62 height 35
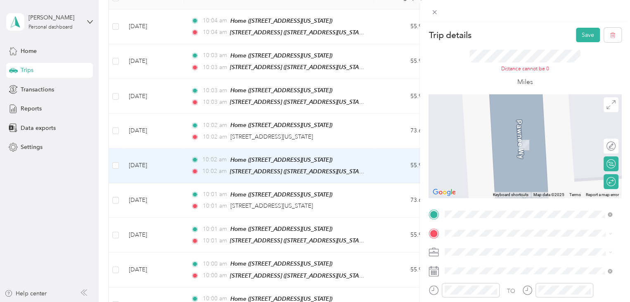
click at [492, 131] on span "111 Maiden Lane San Francisco, California 94108, United States" at bounding box center [502, 127] width 83 height 7
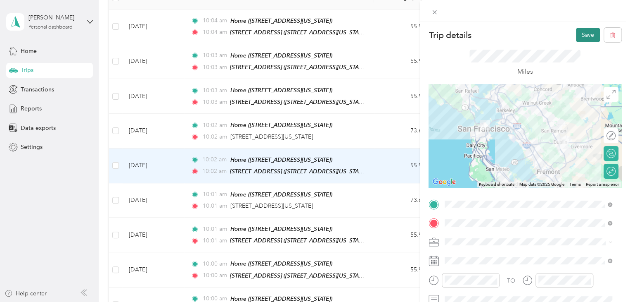
click at [584, 36] on button "Save" at bounding box center [588, 35] width 24 height 14
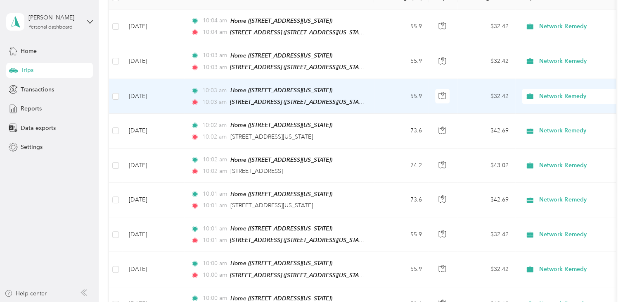
click at [126, 93] on td "[DATE]" at bounding box center [153, 96] width 62 height 35
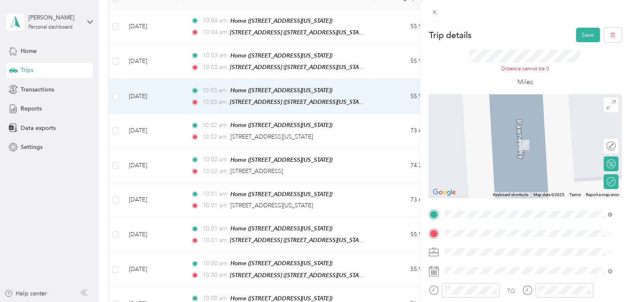
click at [512, 131] on span "3351 23rd Street San Francisco, California 94110, United States" at bounding box center [502, 128] width 83 height 7
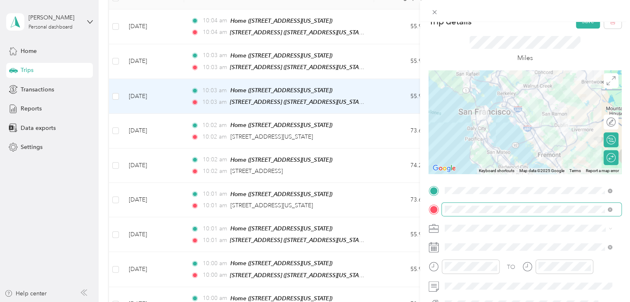
scroll to position [8, 0]
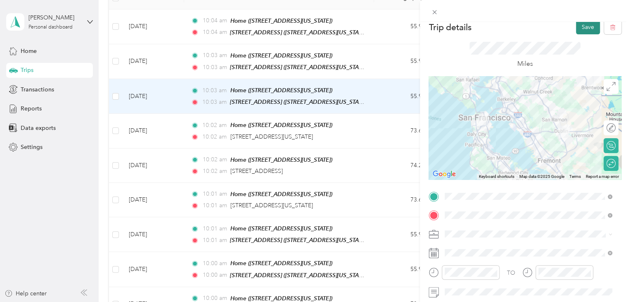
click at [581, 26] on button "Save" at bounding box center [588, 27] width 24 height 14
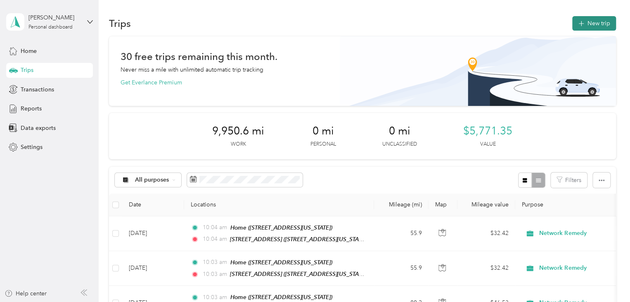
click at [590, 20] on button "New trip" at bounding box center [595, 23] width 44 height 14
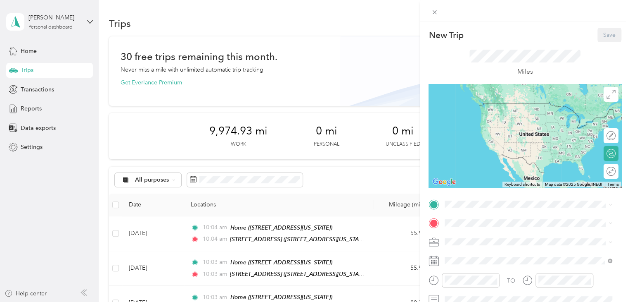
click at [490, 118] on span "3114 Pawnee Way, Pleasanton, 94588, Pleasanton, California, United States" at bounding box center [502, 114] width 83 height 7
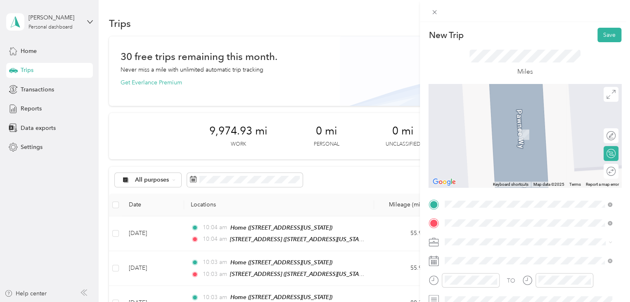
click at [526, 143] on span "300 California Street San Francisco, California 94104, United States" at bounding box center [517, 138] width 113 height 7
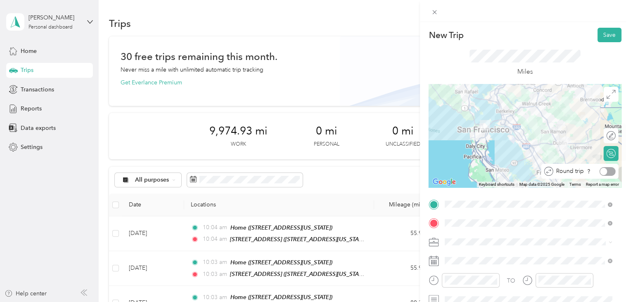
click at [603, 171] on div "Round trip" at bounding box center [585, 171] width 62 height 9
click at [603, 171] on div at bounding box center [607, 171] width 17 height 9
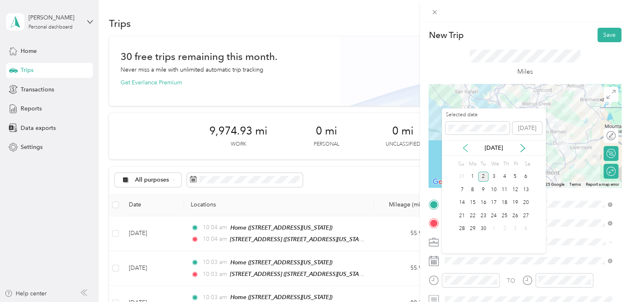
click at [462, 145] on icon at bounding box center [465, 148] width 8 height 8
click at [470, 230] on div "25" at bounding box center [473, 228] width 11 height 10
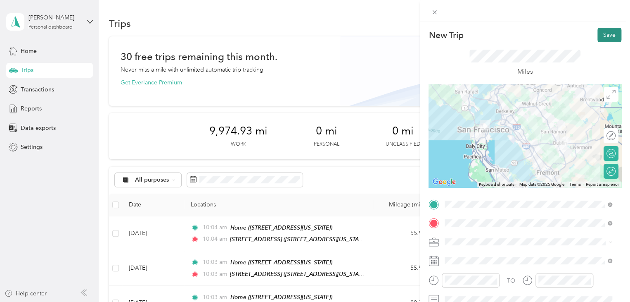
click at [606, 33] on button "Save" at bounding box center [610, 35] width 24 height 14
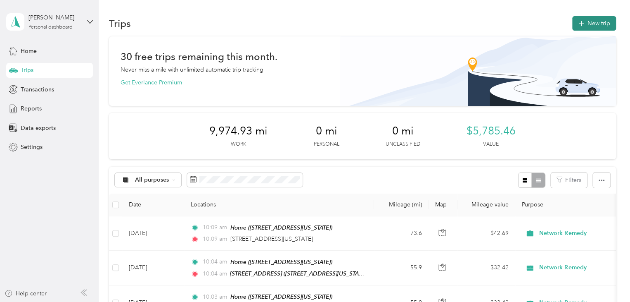
click at [601, 23] on button "New trip" at bounding box center [595, 23] width 44 height 14
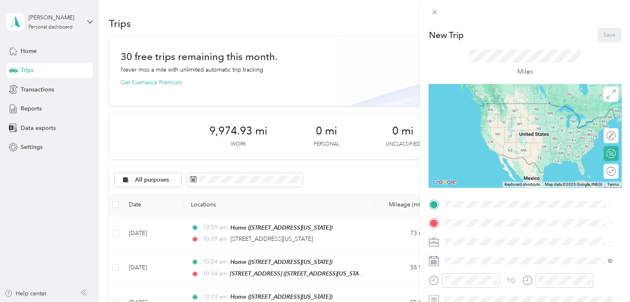
click at [481, 108] on div "Home 3114 Pawnee Way, Pleasanton, 94588, Pleasanton, California, United States" at bounding box center [502, 110] width 83 height 17
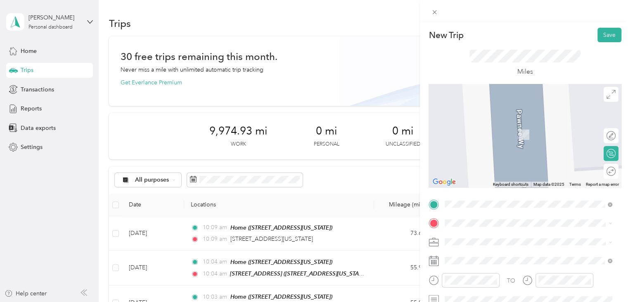
click at [480, 199] on div "851 Buckeye Court, Milpitas 851 Buckeye Court, 95035, Milpitas, California, Uni…" at bounding box center [502, 190] width 83 height 17
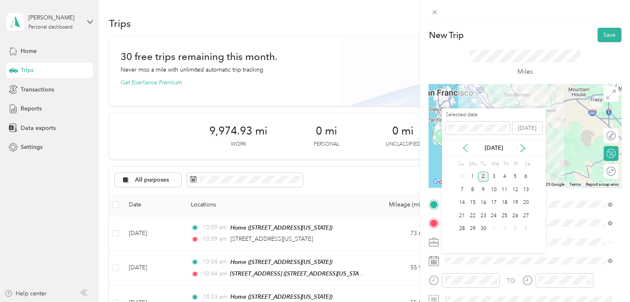
click at [463, 145] on icon at bounding box center [465, 148] width 8 height 8
click at [483, 227] on div "26" at bounding box center [483, 228] width 11 height 10
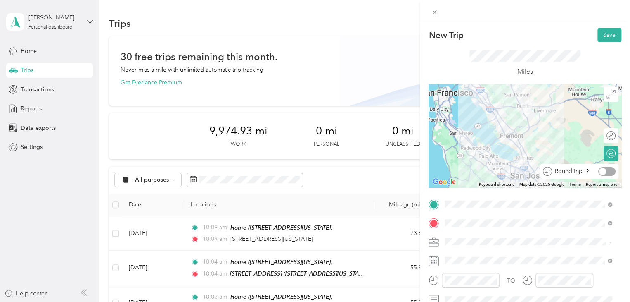
click at [601, 172] on div at bounding box center [607, 171] width 17 height 9
click at [599, 31] on button "Save" at bounding box center [610, 35] width 24 height 14
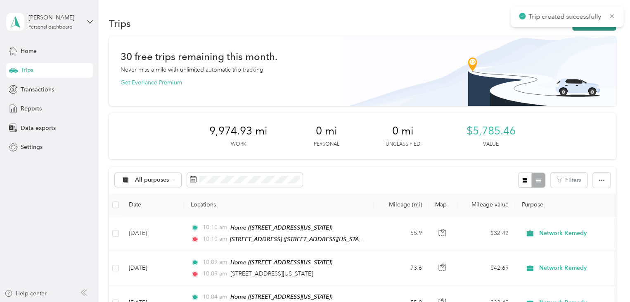
click at [576, 28] on button "New trip" at bounding box center [595, 23] width 44 height 14
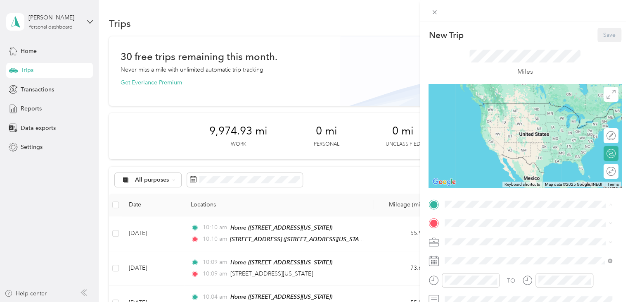
click at [475, 104] on strong "Home" at bounding box center [469, 105] width 16 height 7
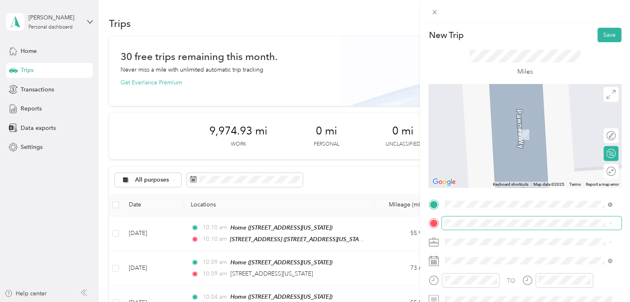
click at [478, 226] on span at bounding box center [532, 222] width 180 height 13
click at [488, 199] on div "851 Buckeye Court, Milpitas 851 Buckeye Court, 95035, Milpitas, California, Uni…" at bounding box center [502, 190] width 83 height 17
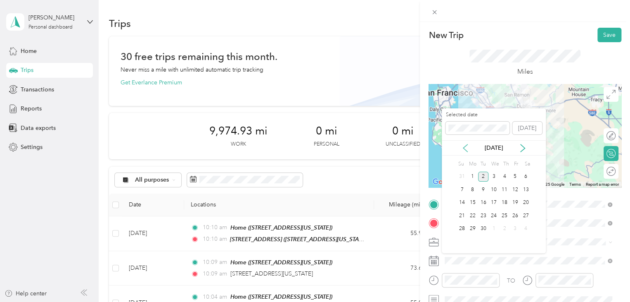
click at [465, 146] on icon at bounding box center [465, 147] width 4 height 7
click at [497, 231] on div "27" at bounding box center [494, 228] width 11 height 10
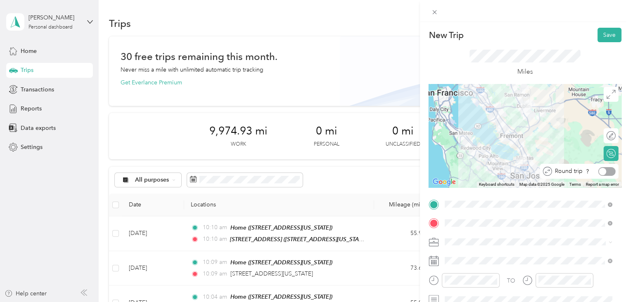
click at [603, 171] on div at bounding box center [607, 171] width 17 height 9
click at [601, 37] on button "Save" at bounding box center [610, 35] width 24 height 14
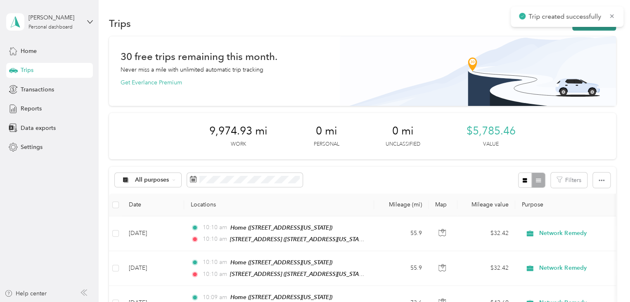
click at [583, 30] on button "New trip" at bounding box center [595, 23] width 44 height 14
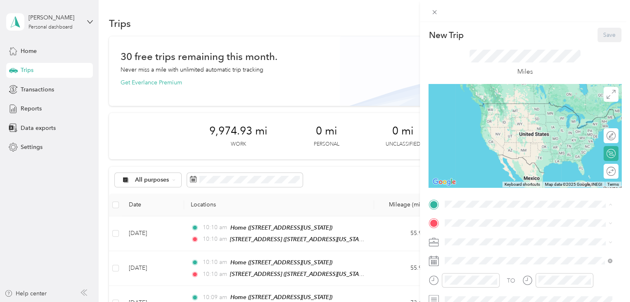
drag, startPoint x: 484, startPoint y: 113, endPoint x: 484, endPoint y: 123, distance: 10.3
click at [484, 114] on span "3114 Pawnee Way, Pleasanton, 94588, Pleasanton, California, United States" at bounding box center [502, 115] width 83 height 7
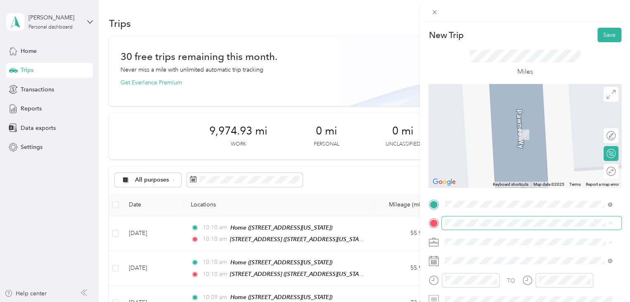
click at [478, 219] on span at bounding box center [532, 222] width 180 height 13
click at [516, 143] on span "300 California Street San Francisco, California 94104, United States" at bounding box center [517, 138] width 113 height 7
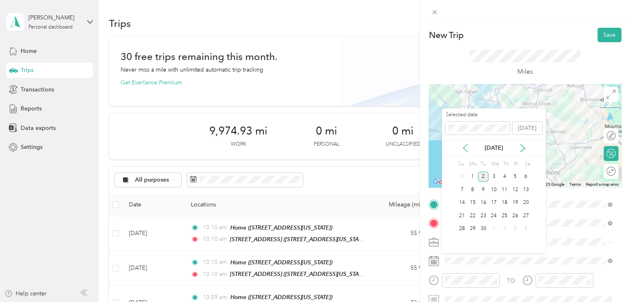
click at [466, 148] on icon at bounding box center [465, 148] width 8 height 8
click at [503, 225] on div "28" at bounding box center [504, 228] width 11 height 10
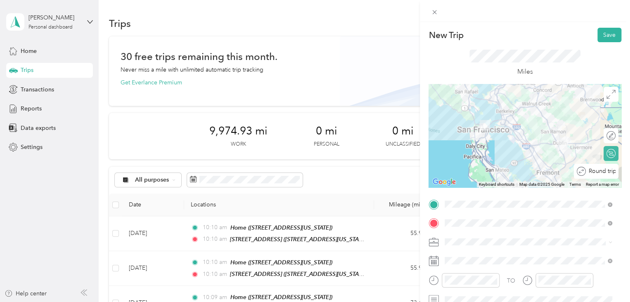
click at [602, 170] on div "Round trip" at bounding box center [601, 171] width 30 height 9
click at [602, 170] on div at bounding box center [607, 171] width 17 height 9
click at [601, 34] on button "Save" at bounding box center [610, 35] width 24 height 14
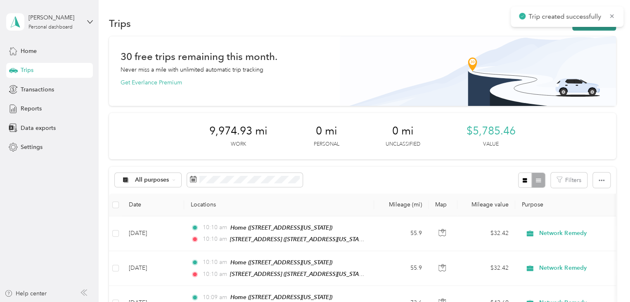
click at [575, 28] on button "New trip" at bounding box center [595, 23] width 44 height 14
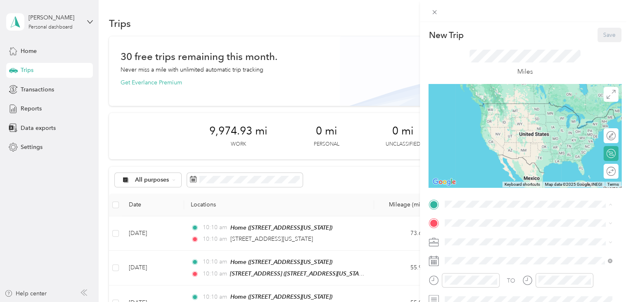
click at [511, 113] on span "3114 Pawnee Way, Pleasanton, 94588, Pleasanton, California, United States" at bounding box center [502, 115] width 83 height 7
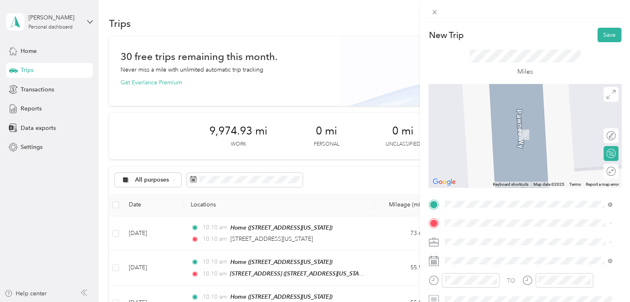
click at [511, 196] on span "851 Buckeye Court, 95035, Milpitas, California, United States" at bounding box center [502, 192] width 83 height 7
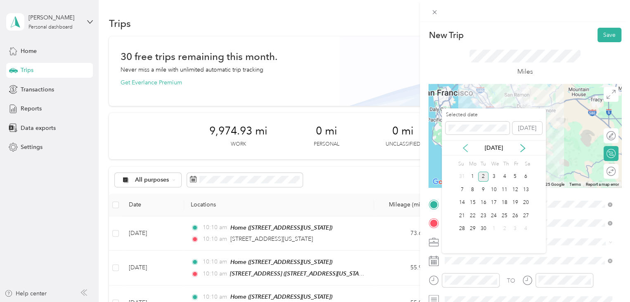
click at [466, 151] on icon at bounding box center [465, 148] width 8 height 8
click at [514, 227] on div "29" at bounding box center [515, 228] width 11 height 10
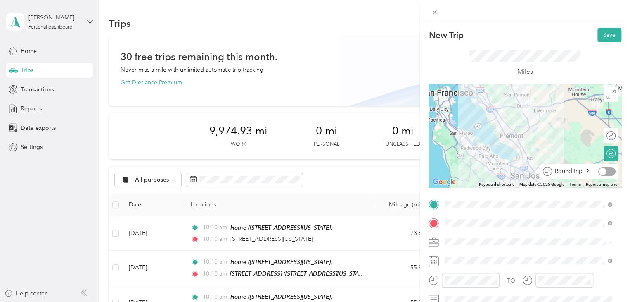
click at [601, 173] on div at bounding box center [607, 171] width 17 height 9
click at [604, 34] on button "Save" at bounding box center [610, 35] width 24 height 14
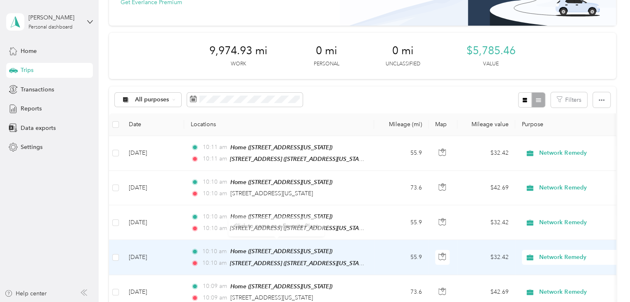
scroll to position [43, 0]
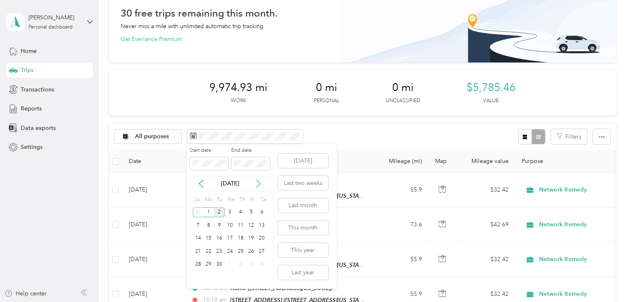
click at [259, 182] on icon at bounding box center [258, 183] width 8 height 8
click at [199, 181] on icon at bounding box center [201, 183] width 8 height 8
click at [199, 182] on icon at bounding box center [201, 183] width 8 height 8
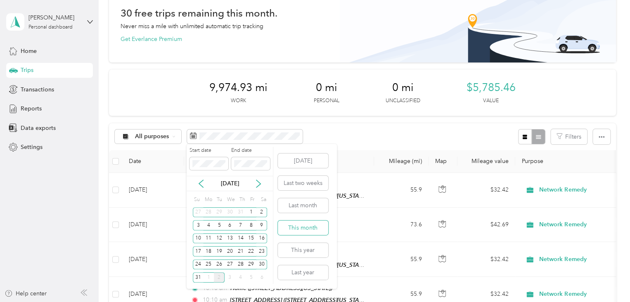
click at [301, 228] on button "This month" at bounding box center [303, 227] width 50 height 14
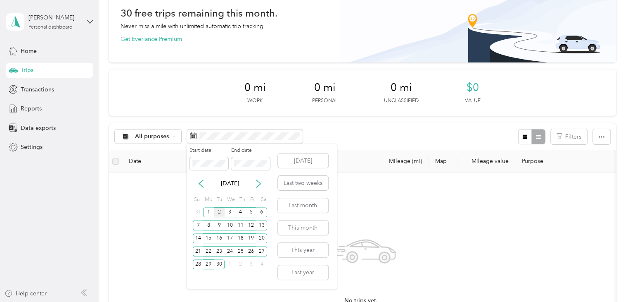
click at [195, 182] on div "Sep 2025" at bounding box center [230, 183] width 86 height 9
click at [202, 183] on icon at bounding box center [201, 183] width 8 height 8
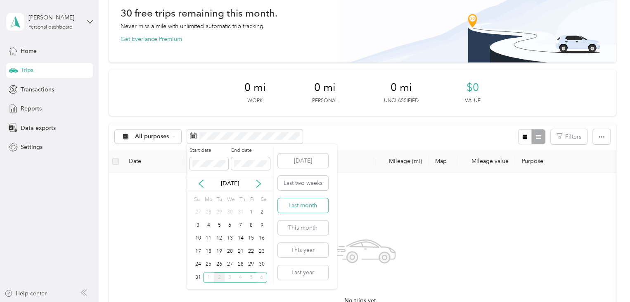
click at [307, 210] on button "Last month" at bounding box center [303, 205] width 50 height 14
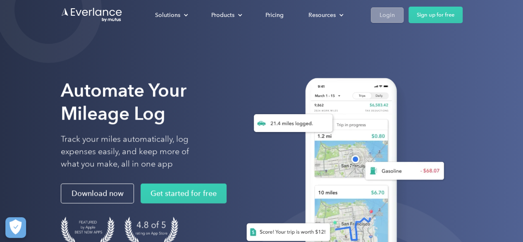
click at [394, 16] on div "Login" at bounding box center [386, 15] width 15 height 10
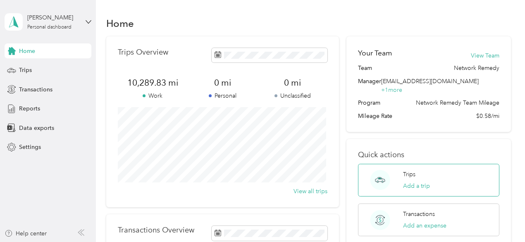
click at [416, 171] on div "Trips Add a trip" at bounding box center [416, 180] width 27 height 20
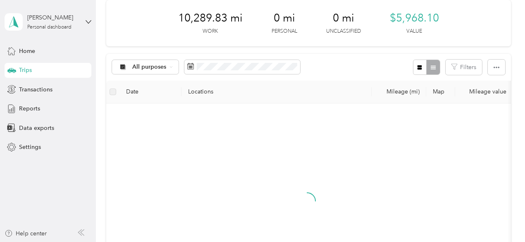
scroll to position [165, 0]
